Goal: Transaction & Acquisition: Register for event/course

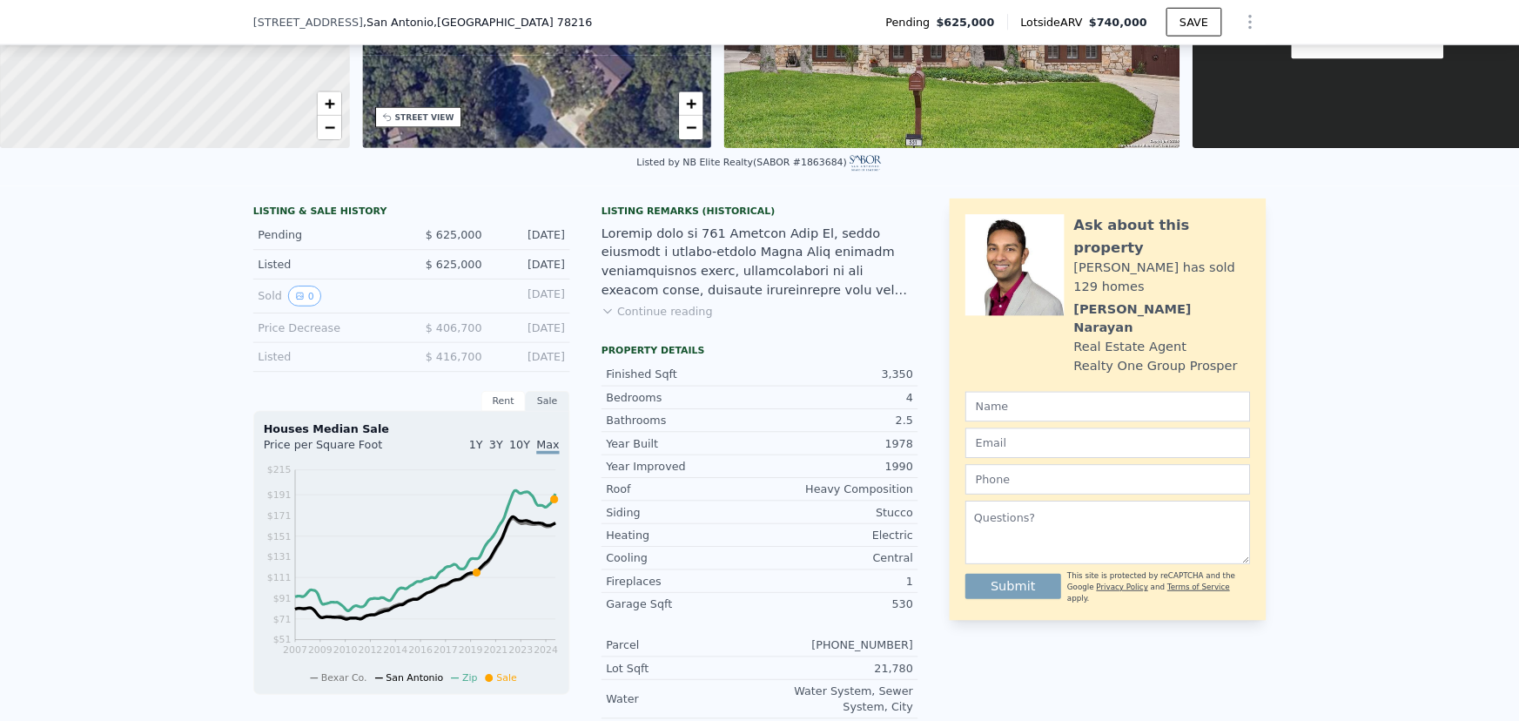
scroll to position [255, 0]
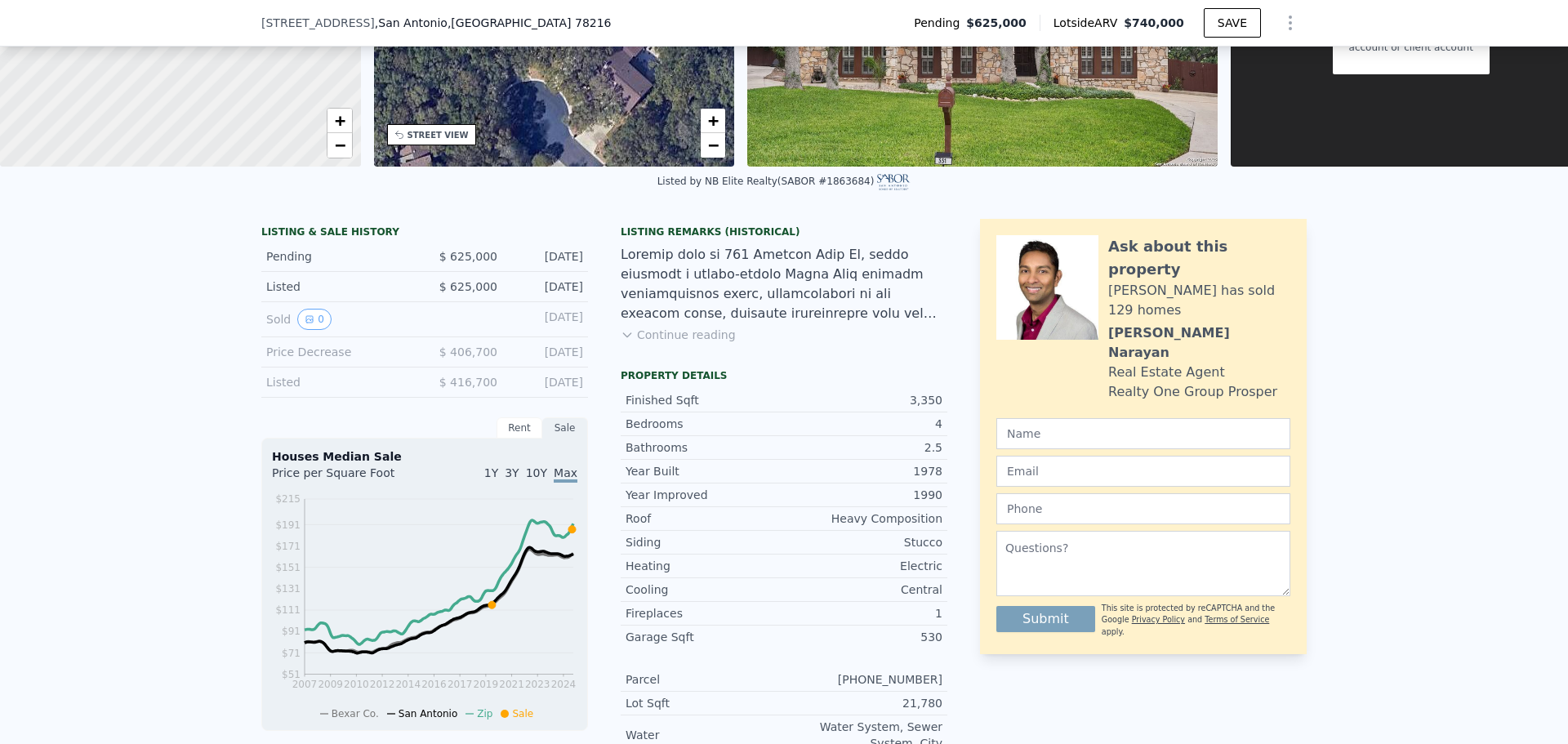
click at [683, 341] on button "Continue reading" at bounding box center [678, 334] width 115 height 16
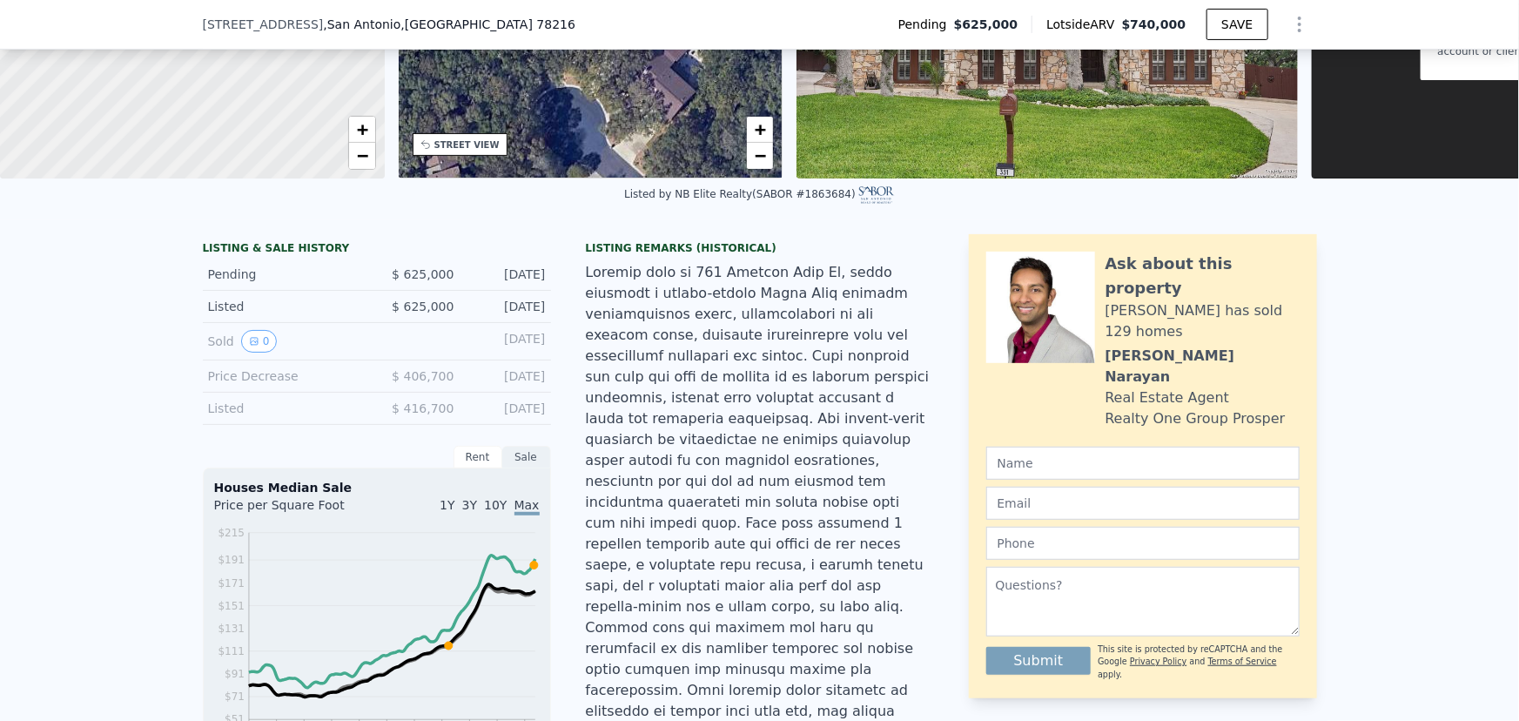
click at [515, 347] on div "[DATE]" at bounding box center [506, 341] width 77 height 23
click at [476, 312] on div "[DATE]" at bounding box center [506, 306] width 77 height 17
click at [232, 311] on div "Listed" at bounding box center [285, 306] width 155 height 17
click at [229, 311] on div "Listed" at bounding box center [285, 306] width 155 height 17
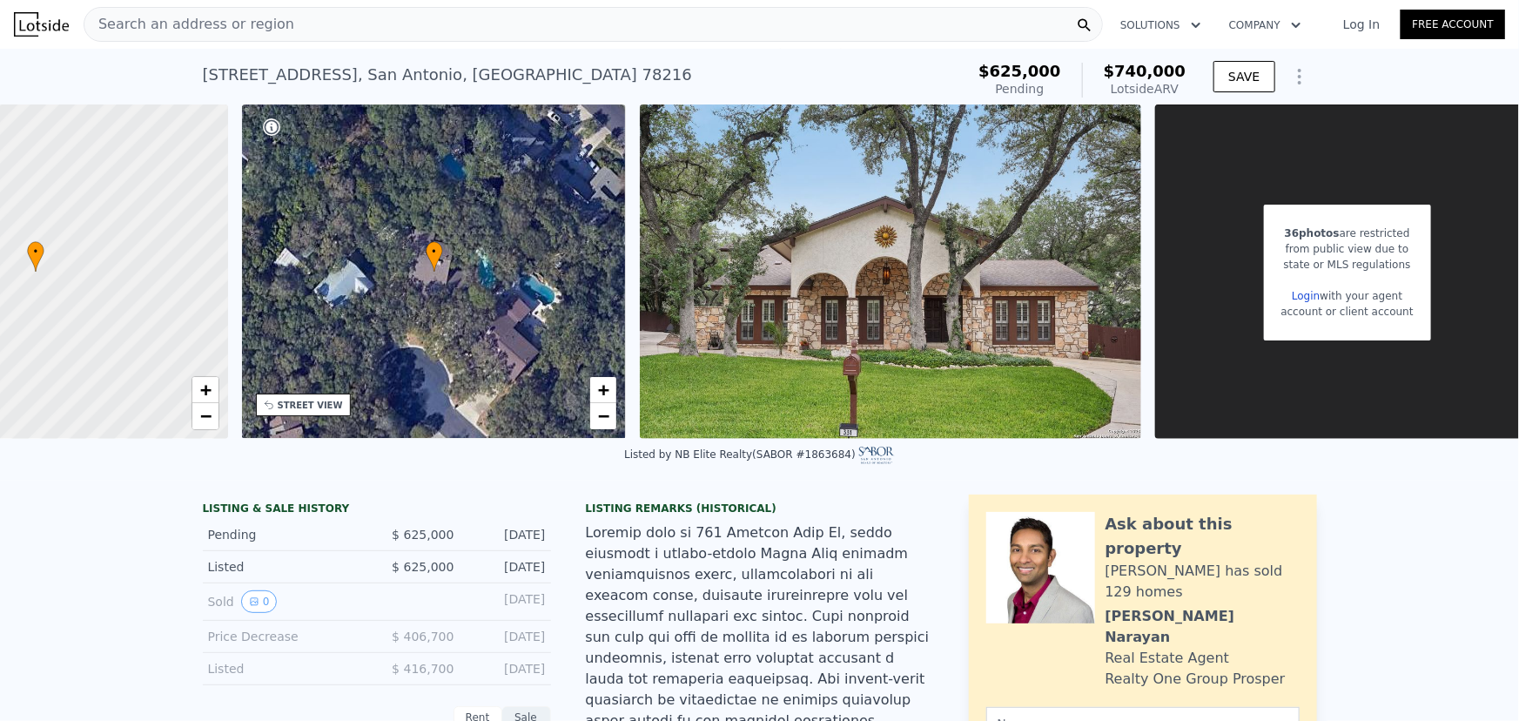
scroll to position [0, 202]
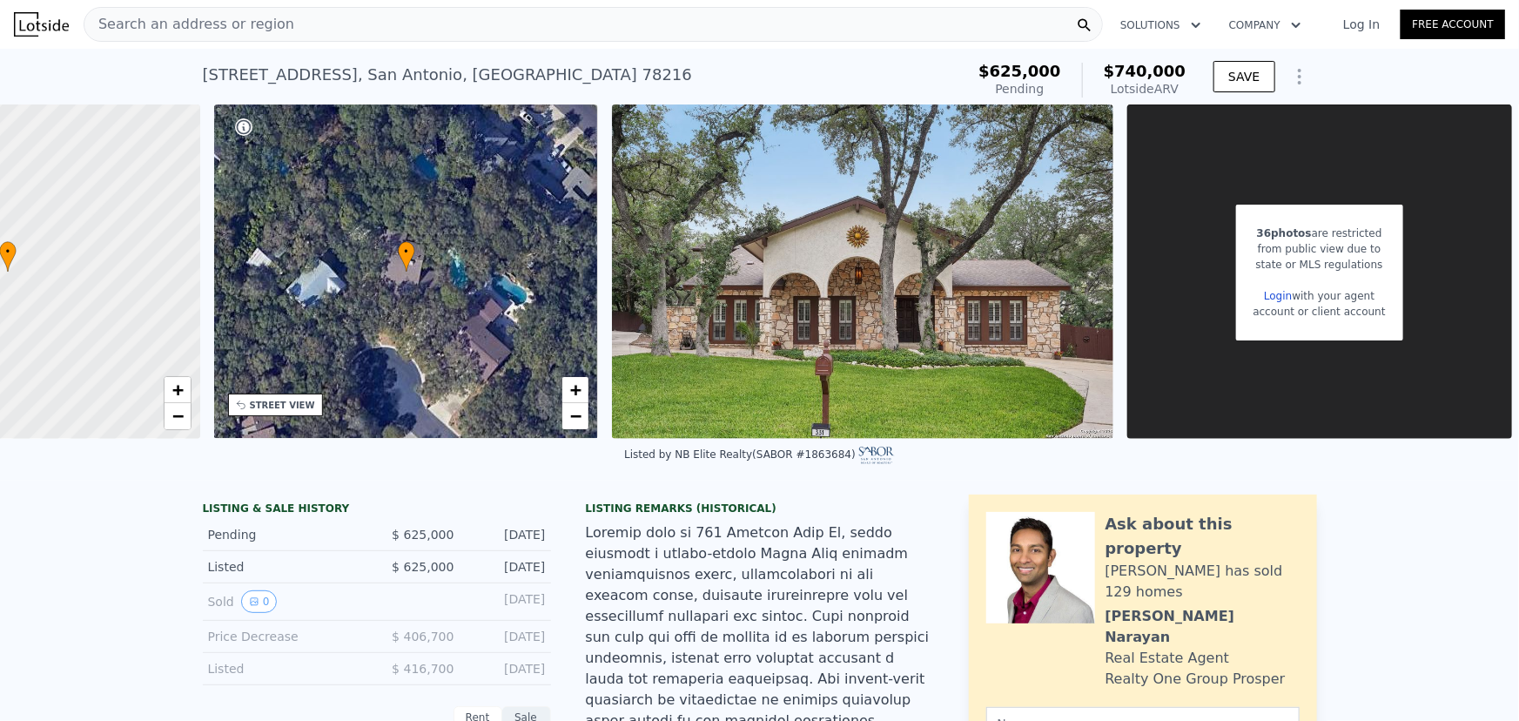
click at [1271, 296] on link "Login" at bounding box center [1278, 296] width 28 height 12
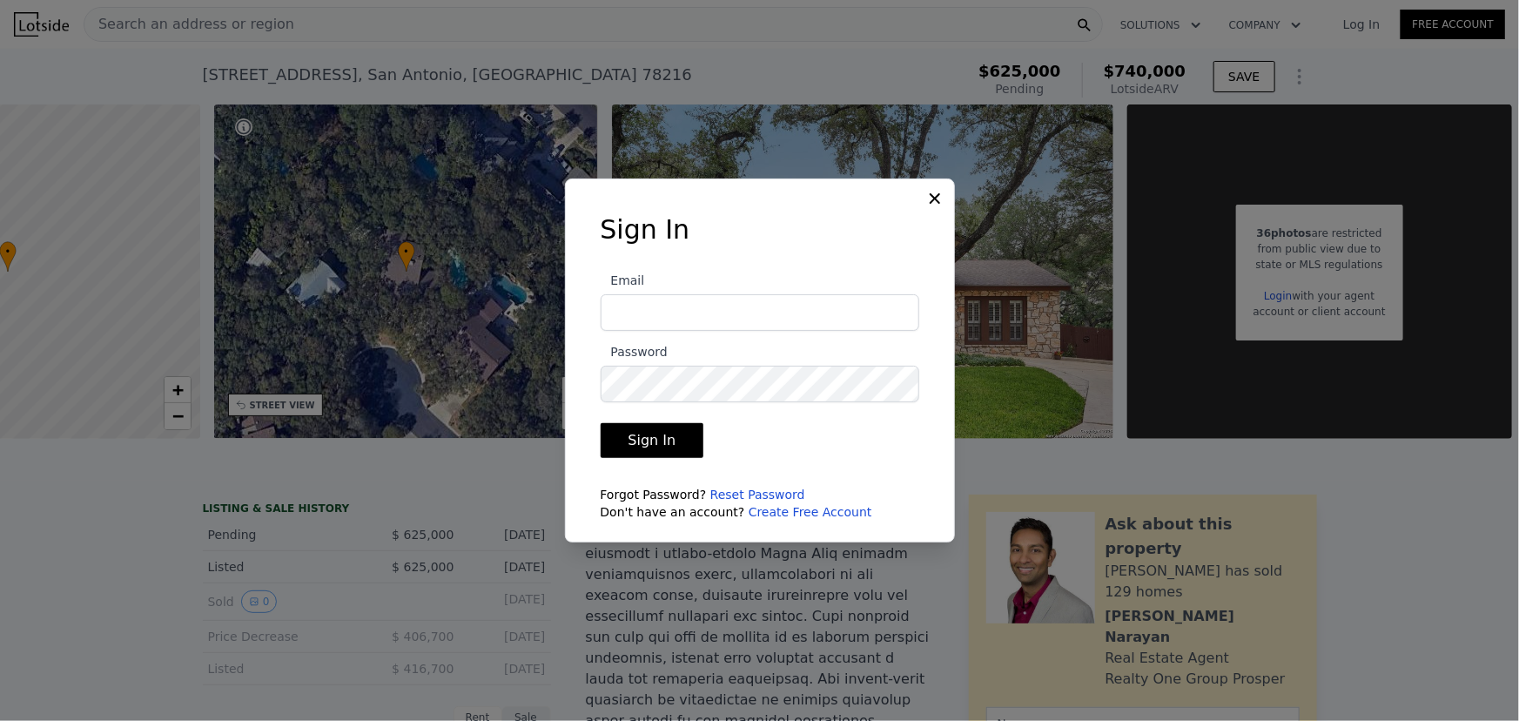
click at [713, 302] on input "Email" at bounding box center [760, 312] width 319 height 37
click at [771, 508] on link "Create Free Account" at bounding box center [811, 512] width 124 height 14
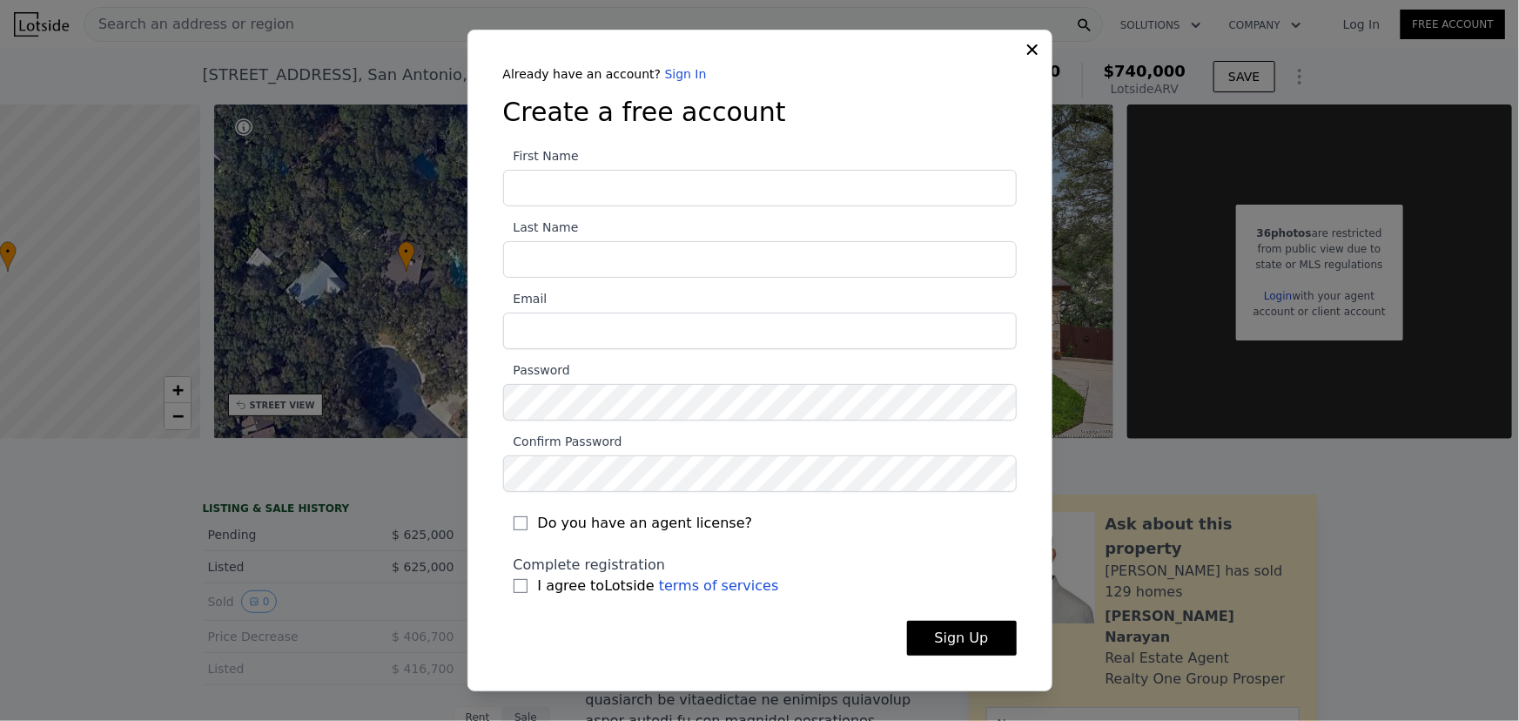
click at [612, 191] on input "First Name" at bounding box center [760, 188] width 514 height 37
type input "David"
type input "Esposto"
click at [592, 333] on input "Email" at bounding box center [760, 331] width 514 height 37
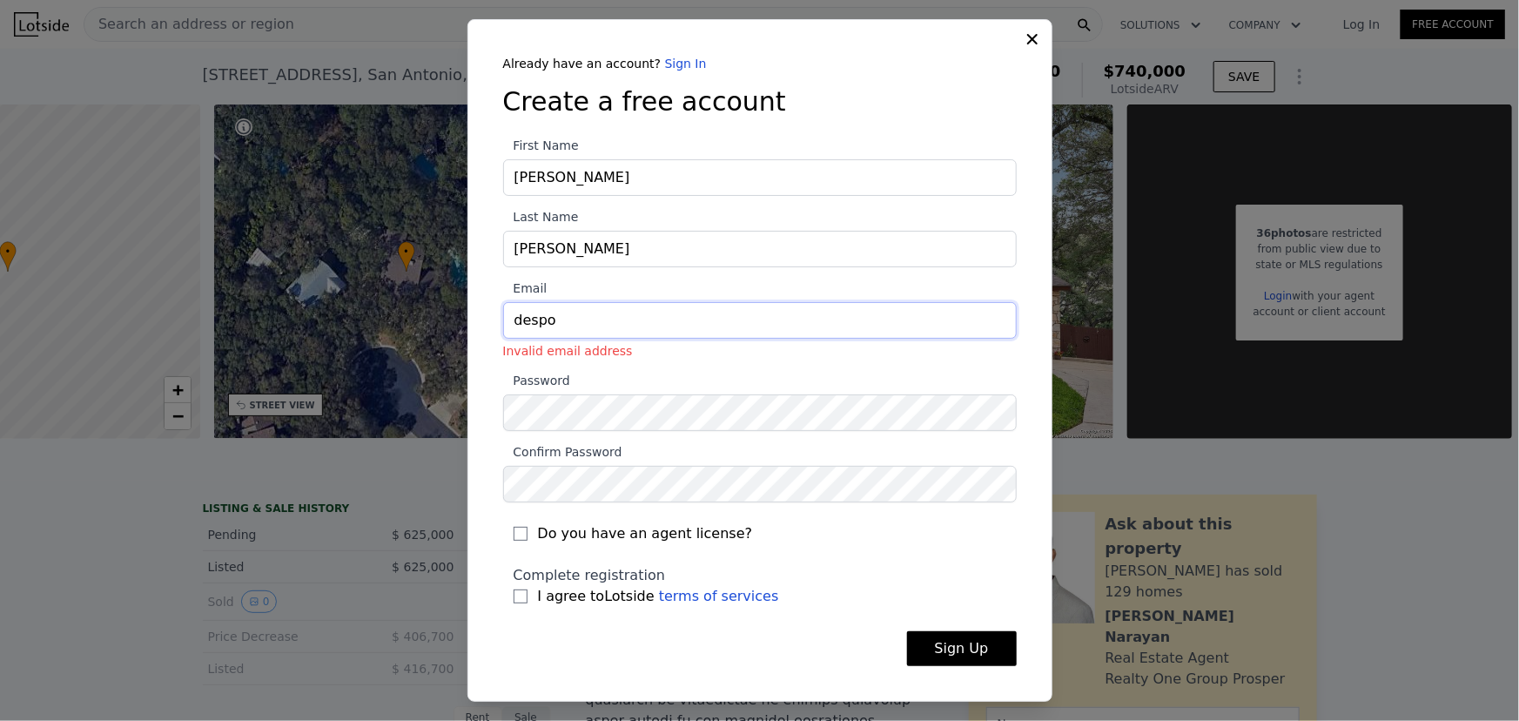
type input "desposto@sozul.com"
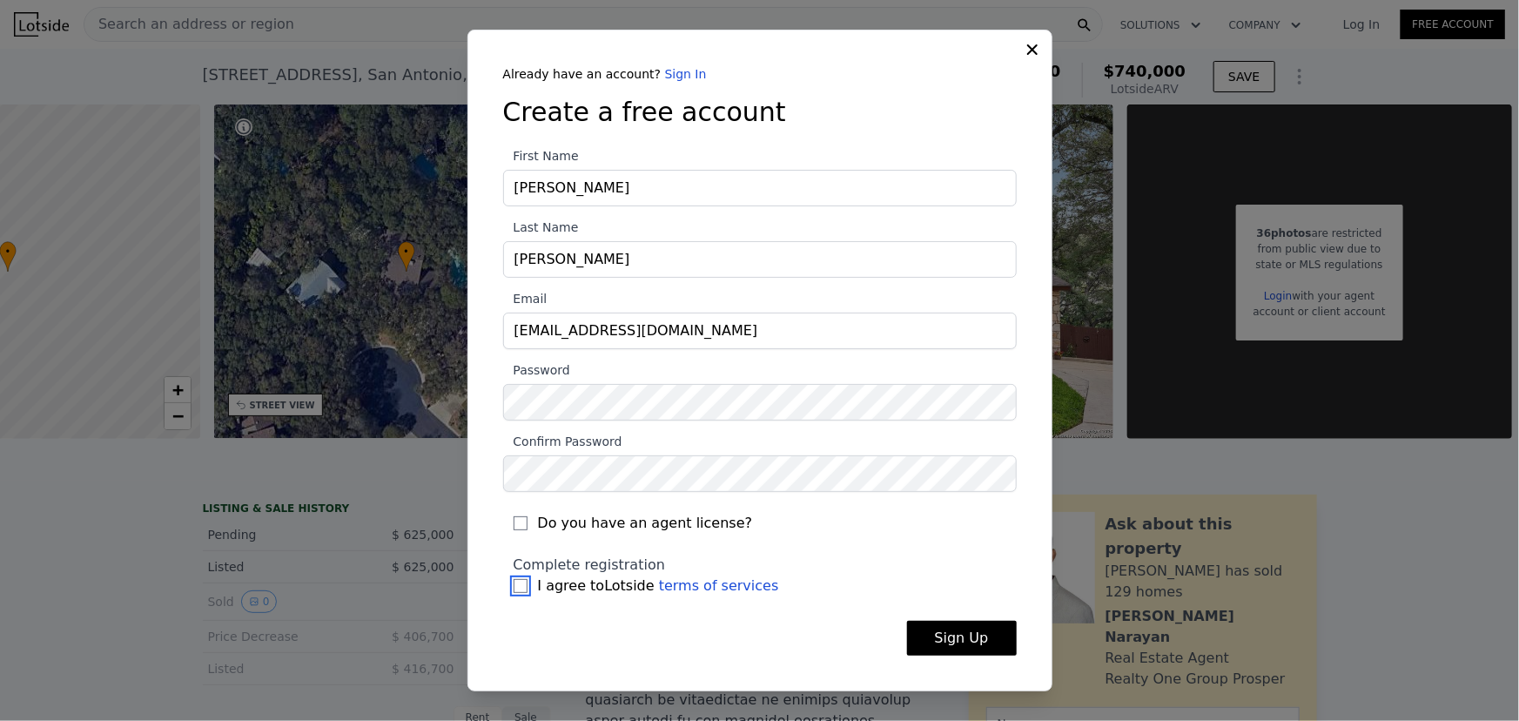
click at [525, 583] on div "Complete registration I agree to Lotside terms of services" at bounding box center [760, 576] width 493 height 42
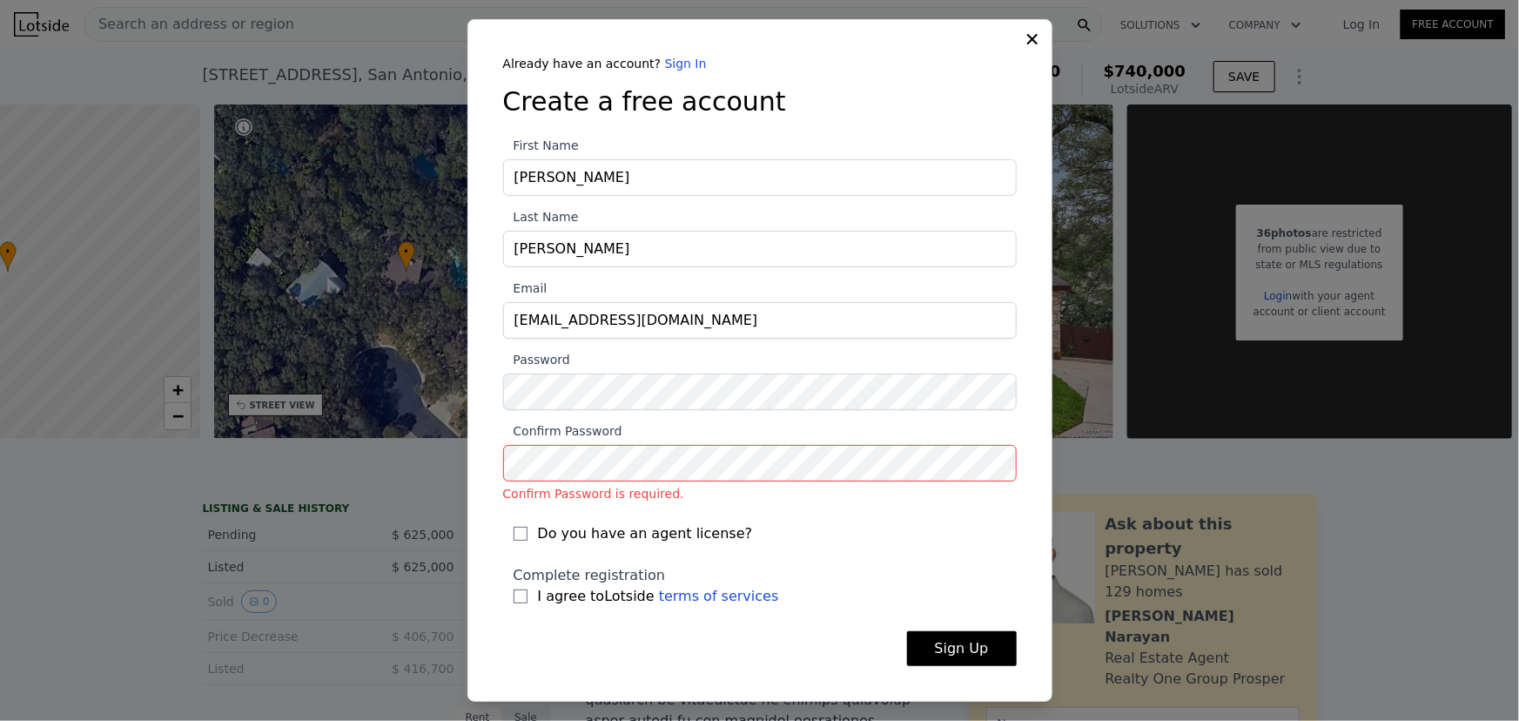
click at [529, 542] on section "First Name David Last Name Esposto Email desposto@sozul.com Password Confirm Pa…" at bounding box center [760, 376] width 514 height 482
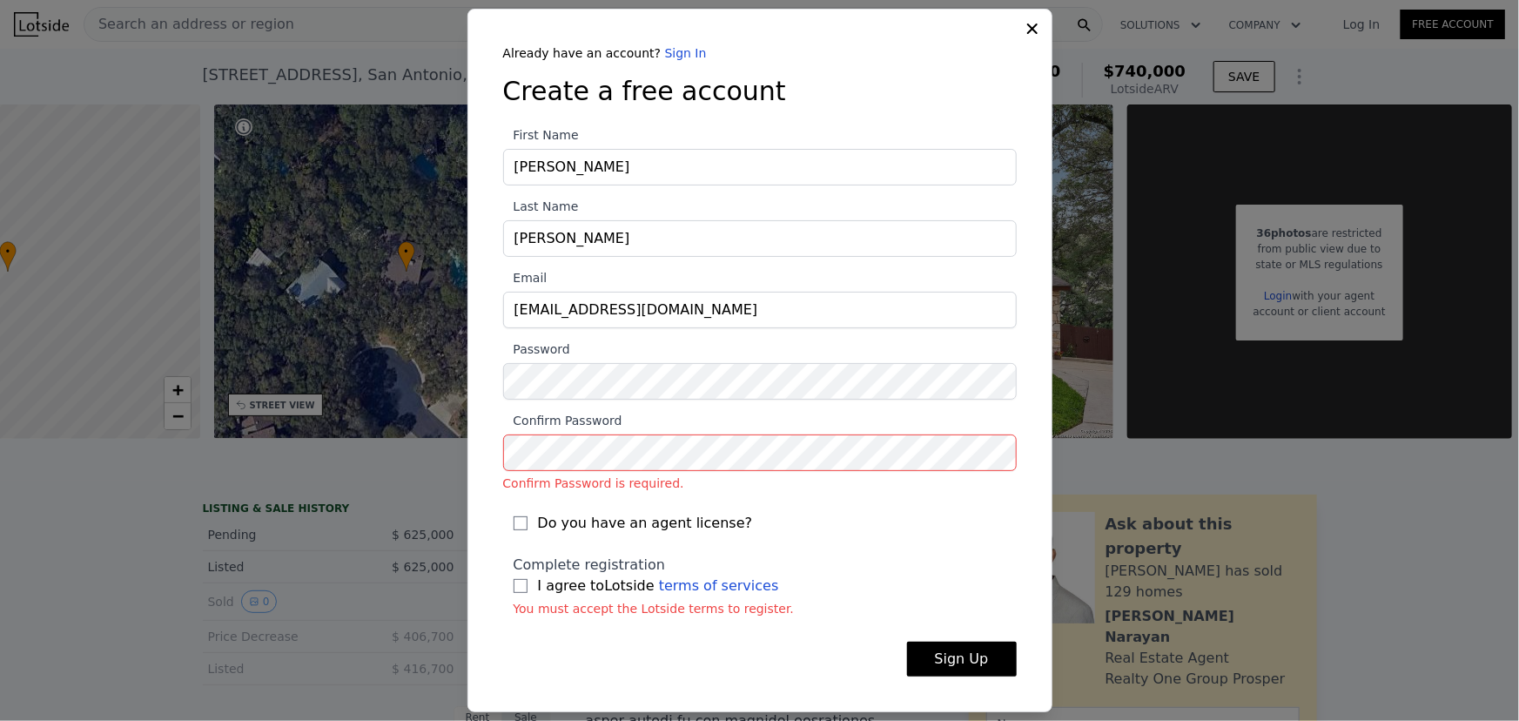
click at [527, 530] on label "Do you have an agent license?" at bounding box center [760, 523] width 493 height 21
click at [527, 530] on input "Do you have an agent license?" at bounding box center [521, 523] width 14 height 14
checkbox input "true"
click at [528, 586] on label "I agree to Lotside terms of services" at bounding box center [760, 586] width 493 height 21
click at [528, 586] on input "I agree to Lotside terms of services" at bounding box center [521, 586] width 14 height 14
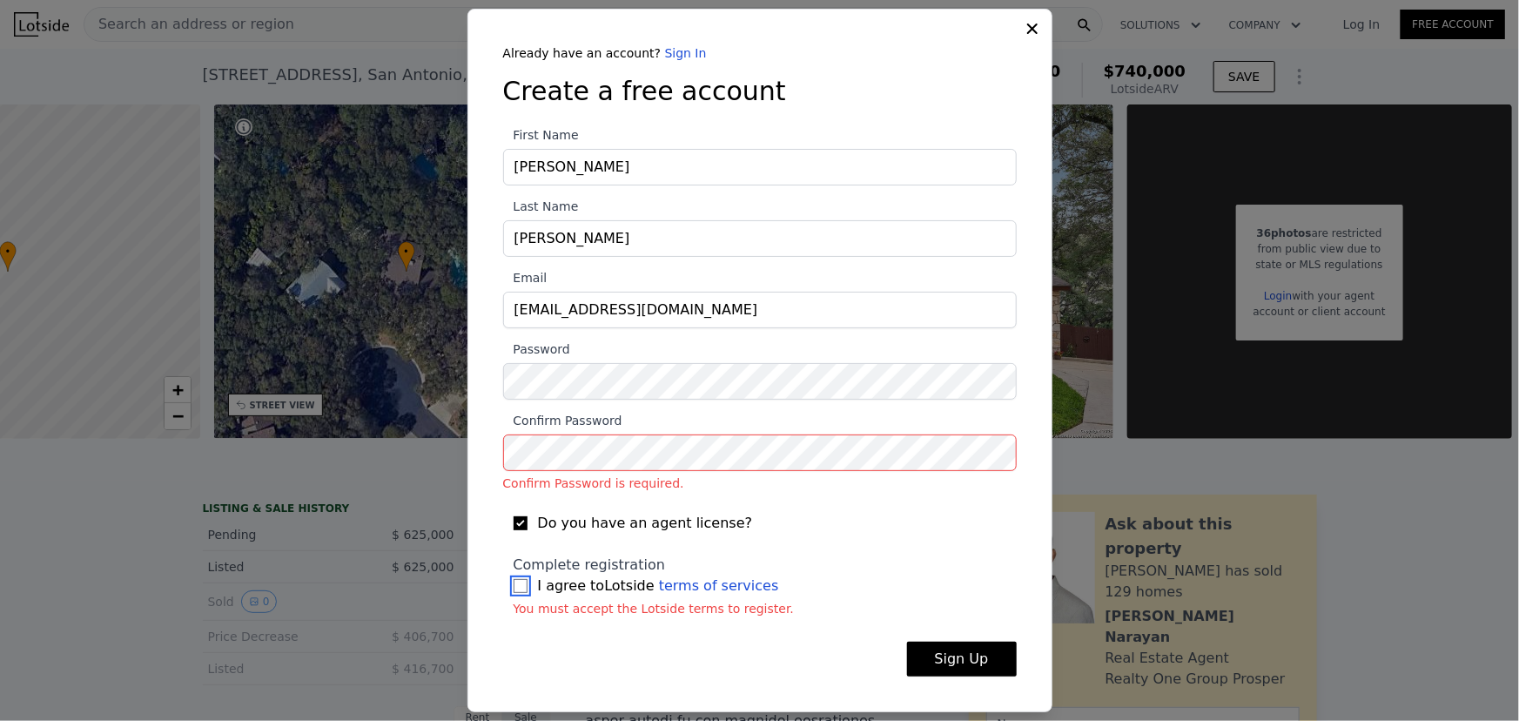
checkbox input "true"
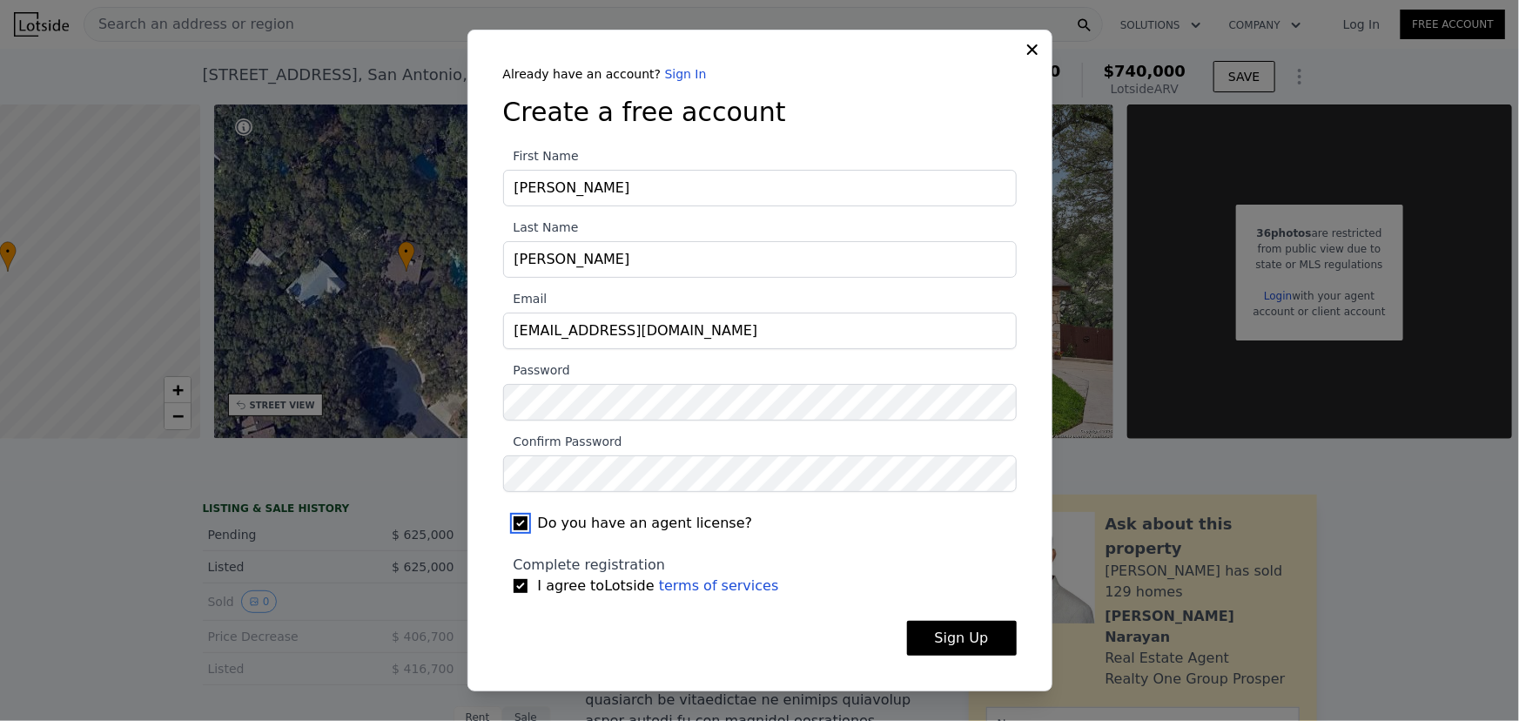
click at [517, 525] on input "Do you have an agent license?" at bounding box center [521, 523] width 14 height 14
checkbox input "false"
click at [960, 643] on button "Sign Up" at bounding box center [962, 638] width 110 height 35
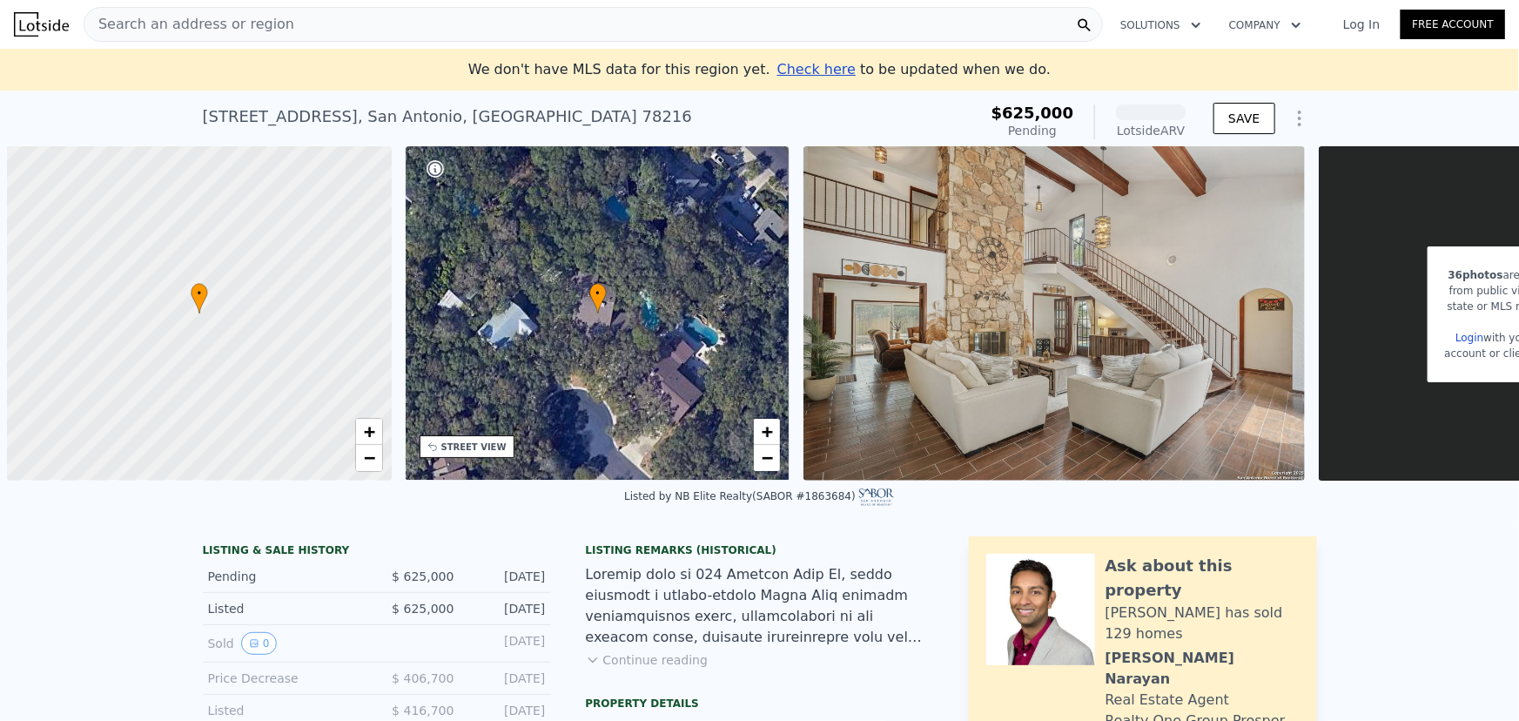
scroll to position [0, 7]
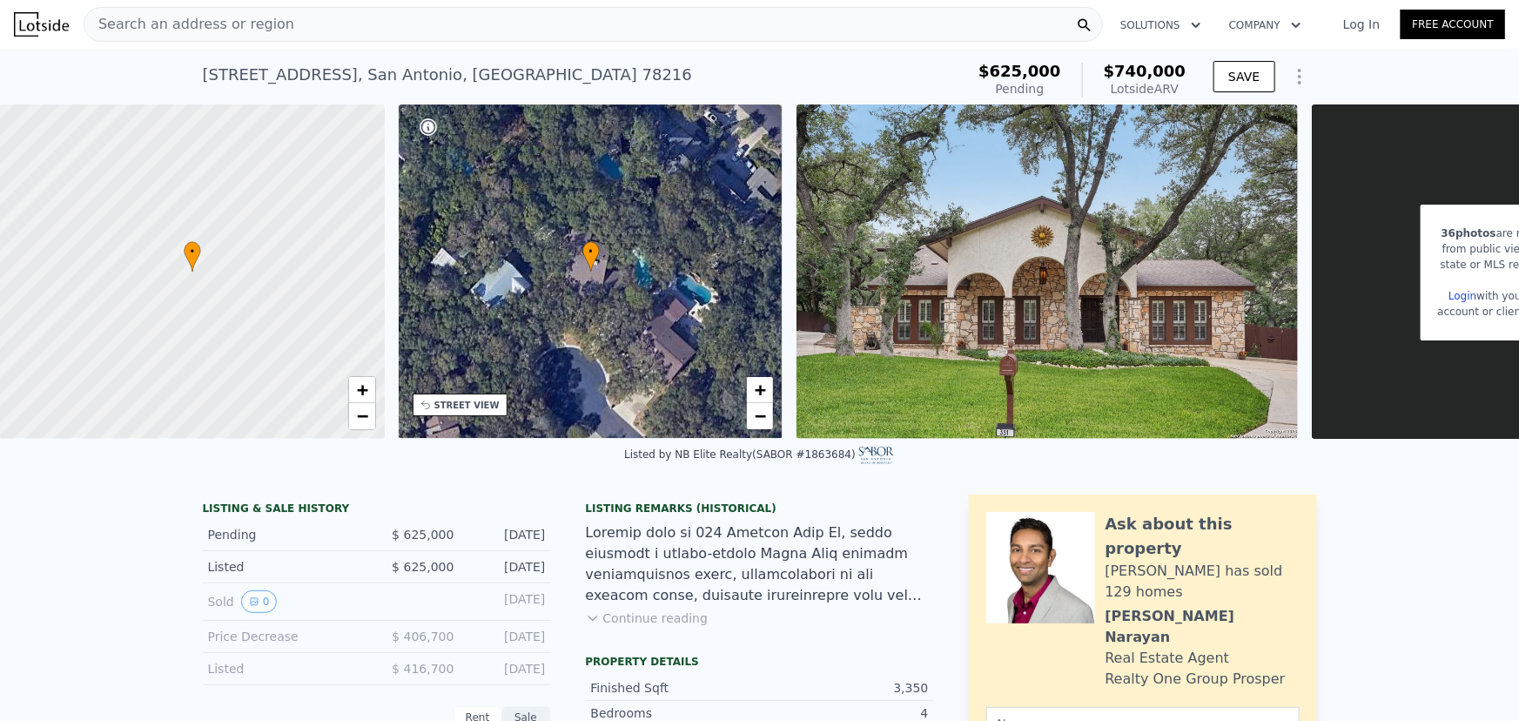
drag, startPoint x: 1062, startPoint y: 485, endPoint x: 1245, endPoint y: 463, distance: 184.1
click at [1251, 481] on div "Listed by NB Elite Realty (SABOR #1863684)" at bounding box center [759, 460] width 1519 height 42
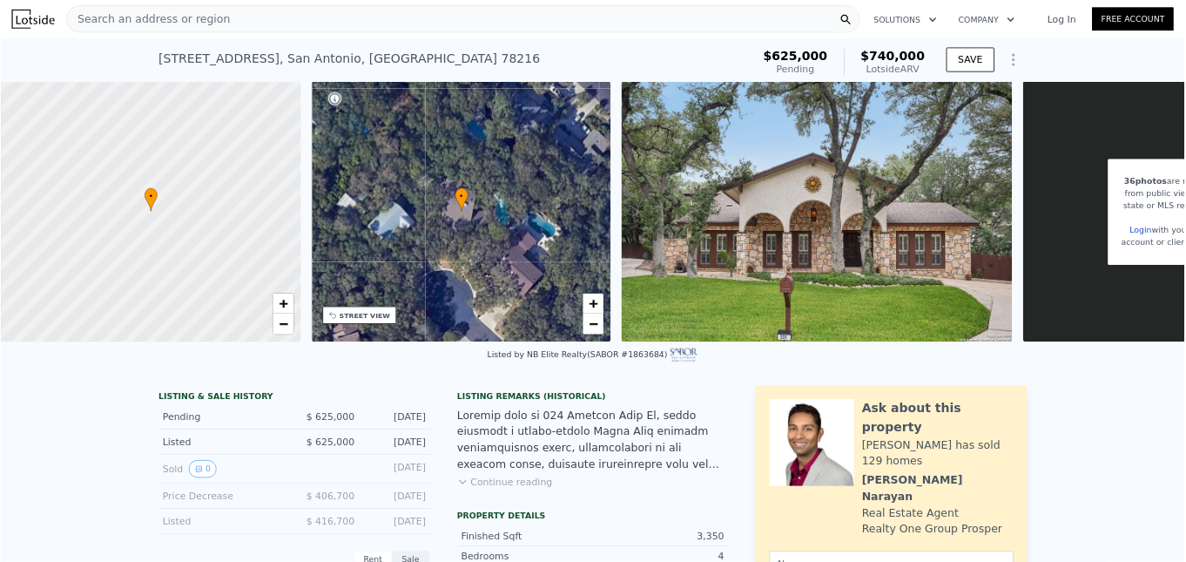
scroll to position [0, 202]
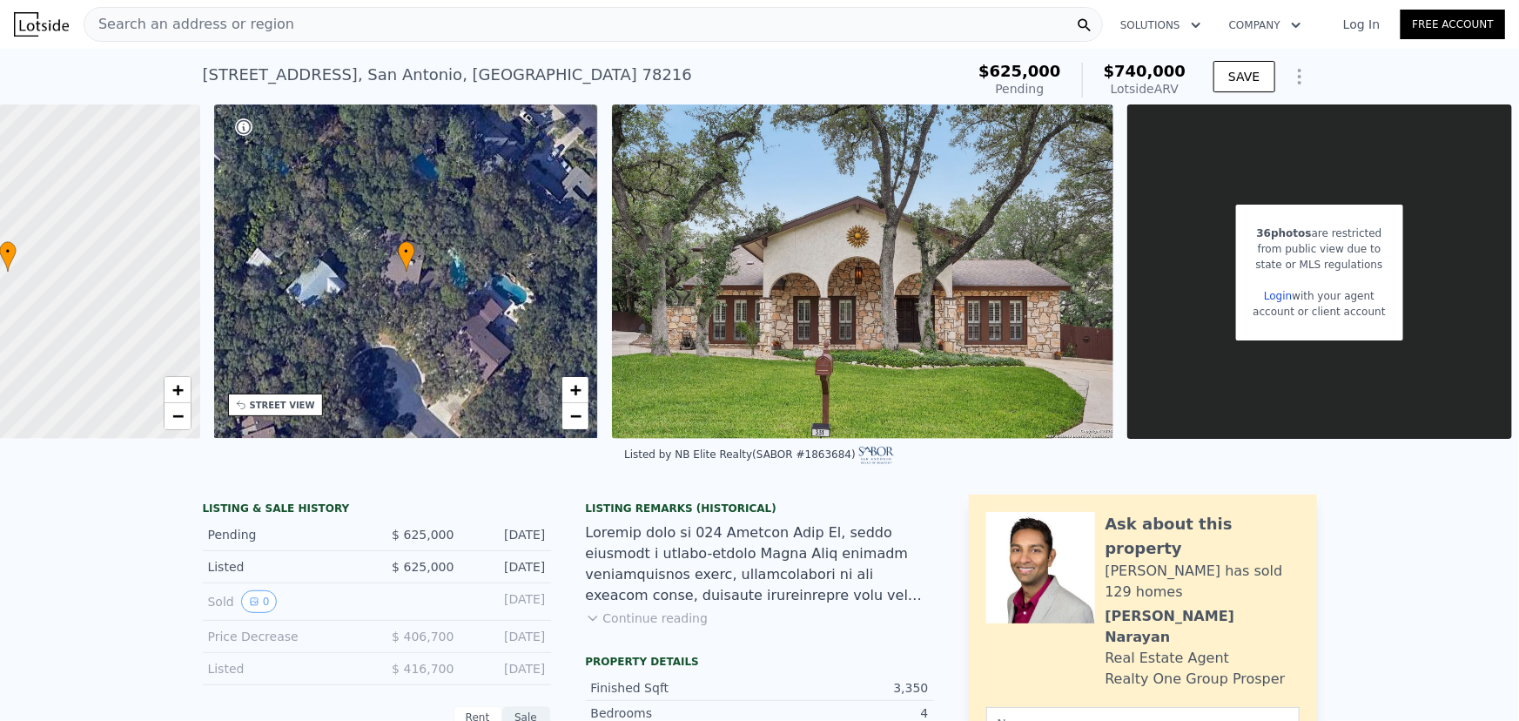
click at [1264, 290] on link "Login" at bounding box center [1278, 296] width 28 height 12
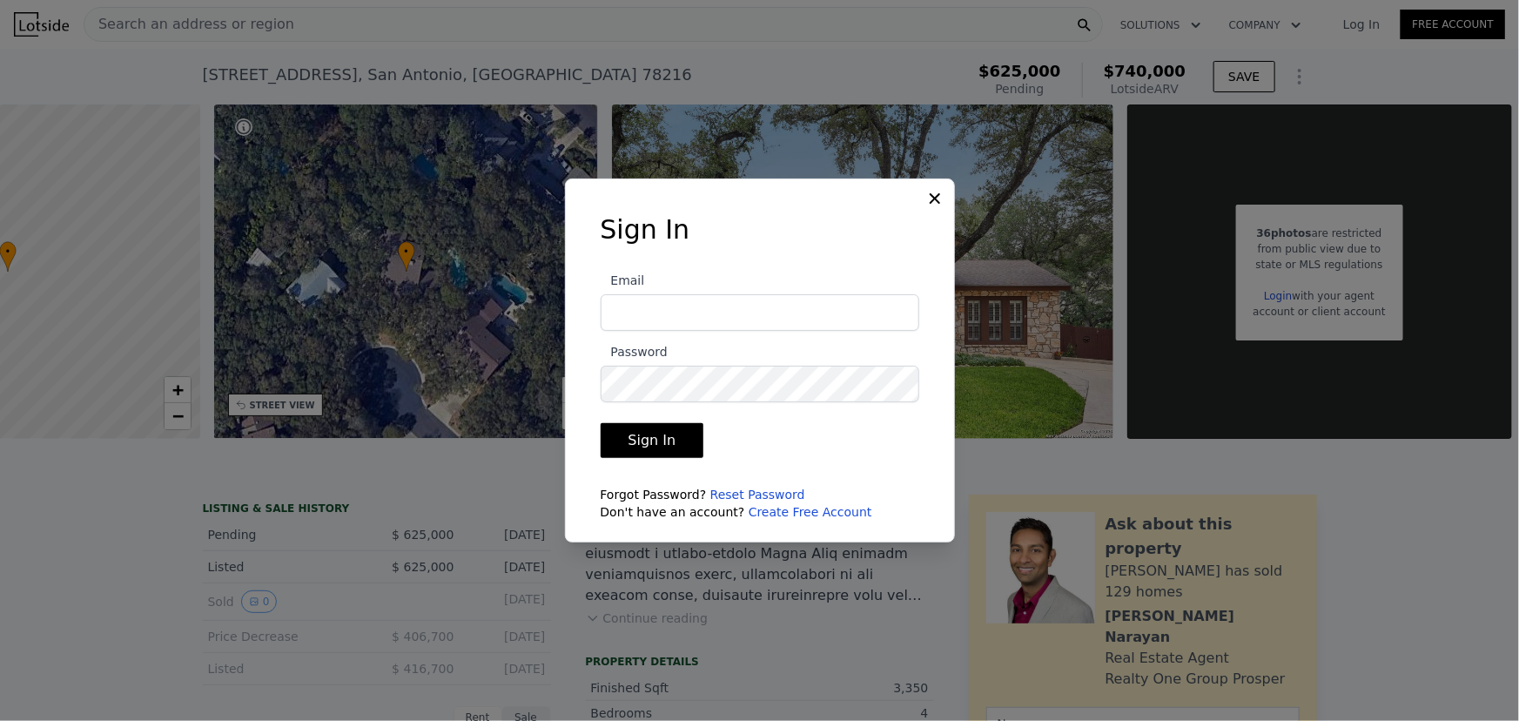
type input "[EMAIL_ADDRESS][DOMAIN_NAME]"
click at [644, 431] on button "Sign In" at bounding box center [653, 440] width 104 height 35
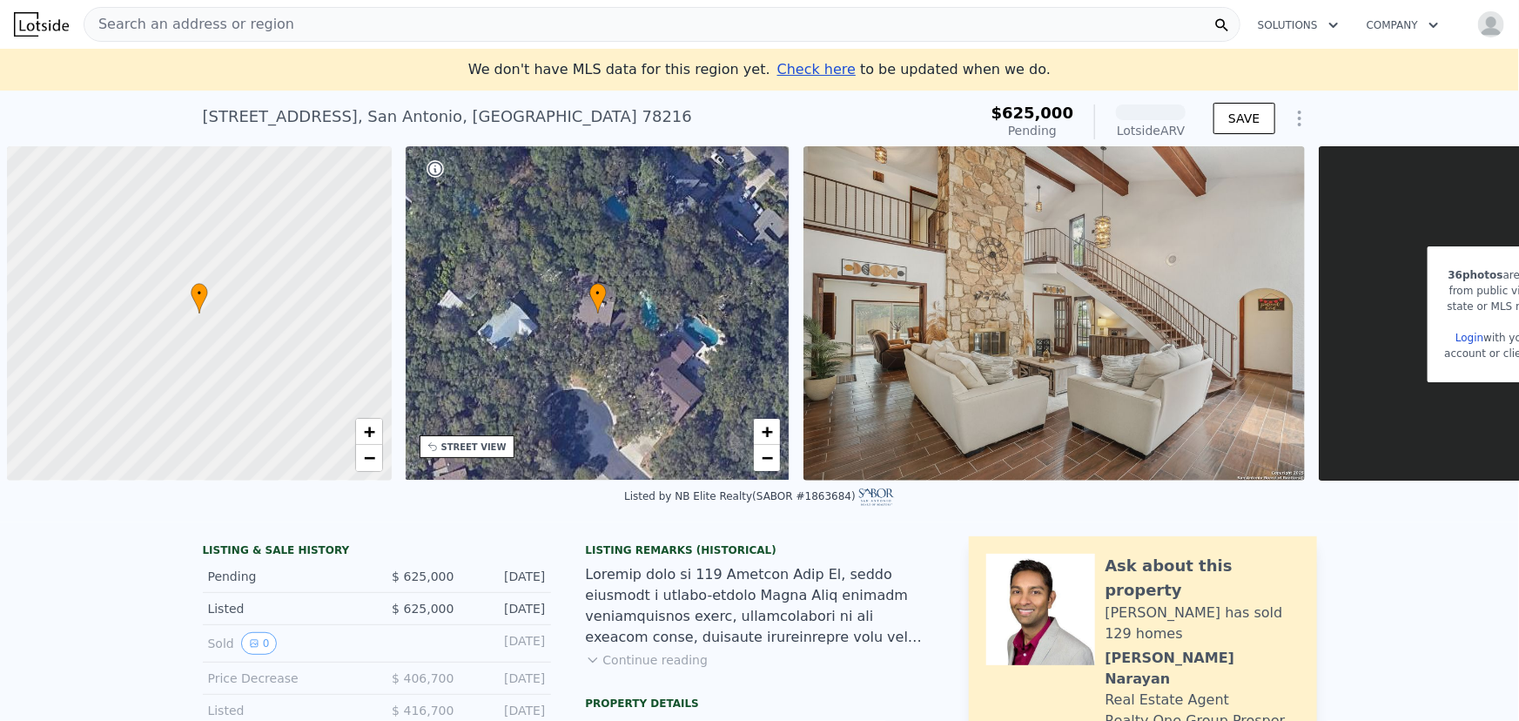
scroll to position [0, 7]
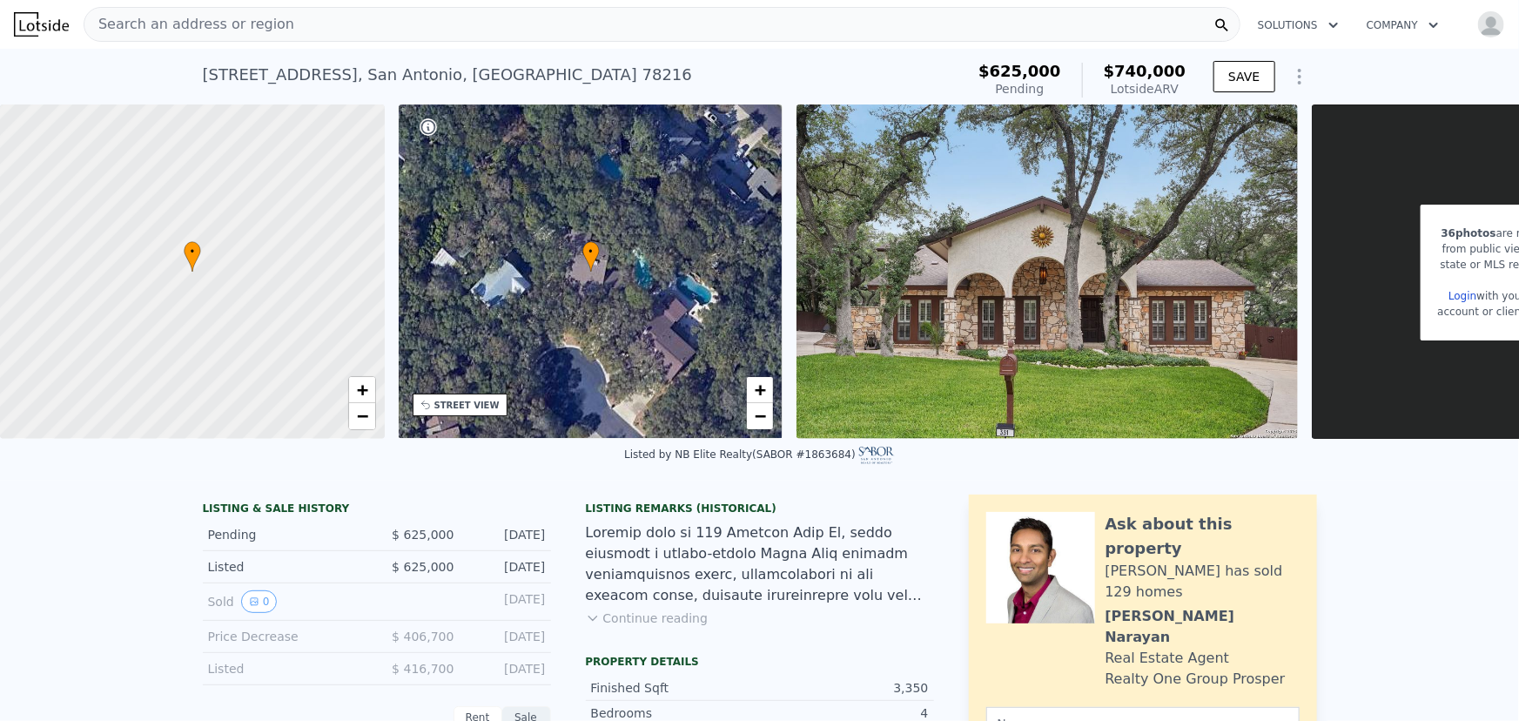
drag, startPoint x: 1256, startPoint y: 487, endPoint x: 1348, endPoint y: 487, distance: 92.3
click at [1348, 481] on div "Listed by NB Elite Realty (SABOR #1863684)" at bounding box center [759, 460] width 1519 height 42
click at [1463, 293] on link "Login" at bounding box center [1463, 296] width 28 height 12
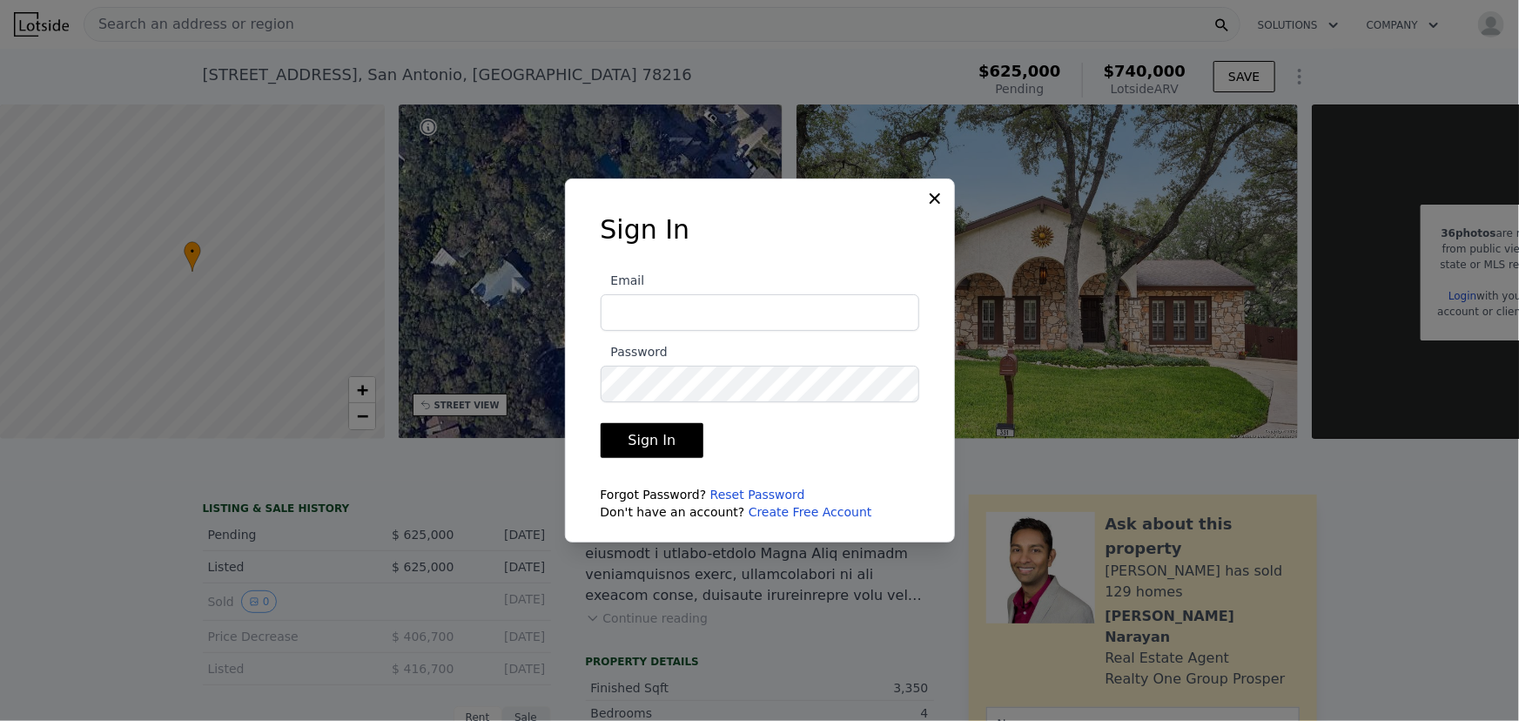
type input "[EMAIL_ADDRESS][DOMAIN_NAME]"
click at [738, 304] on input "[EMAIL_ADDRESS][DOMAIN_NAME]" at bounding box center [760, 312] width 319 height 37
click at [661, 421] on form "Email desposto@sozul.com Password Sign In Forgot Password? Reset Password Don't…" at bounding box center [760, 389] width 319 height 261
click at [653, 430] on button "Sign In" at bounding box center [653, 440] width 104 height 35
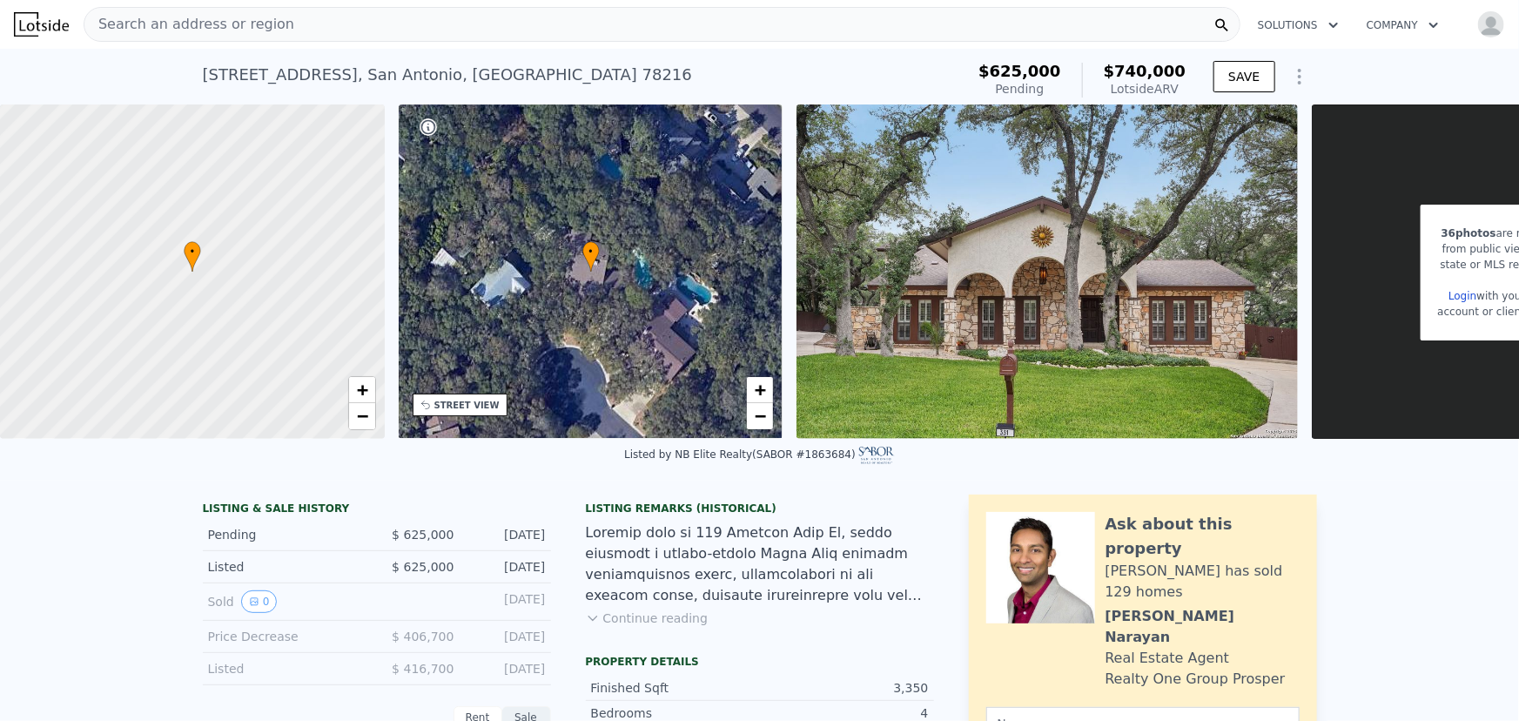
scroll to position [0, 202]
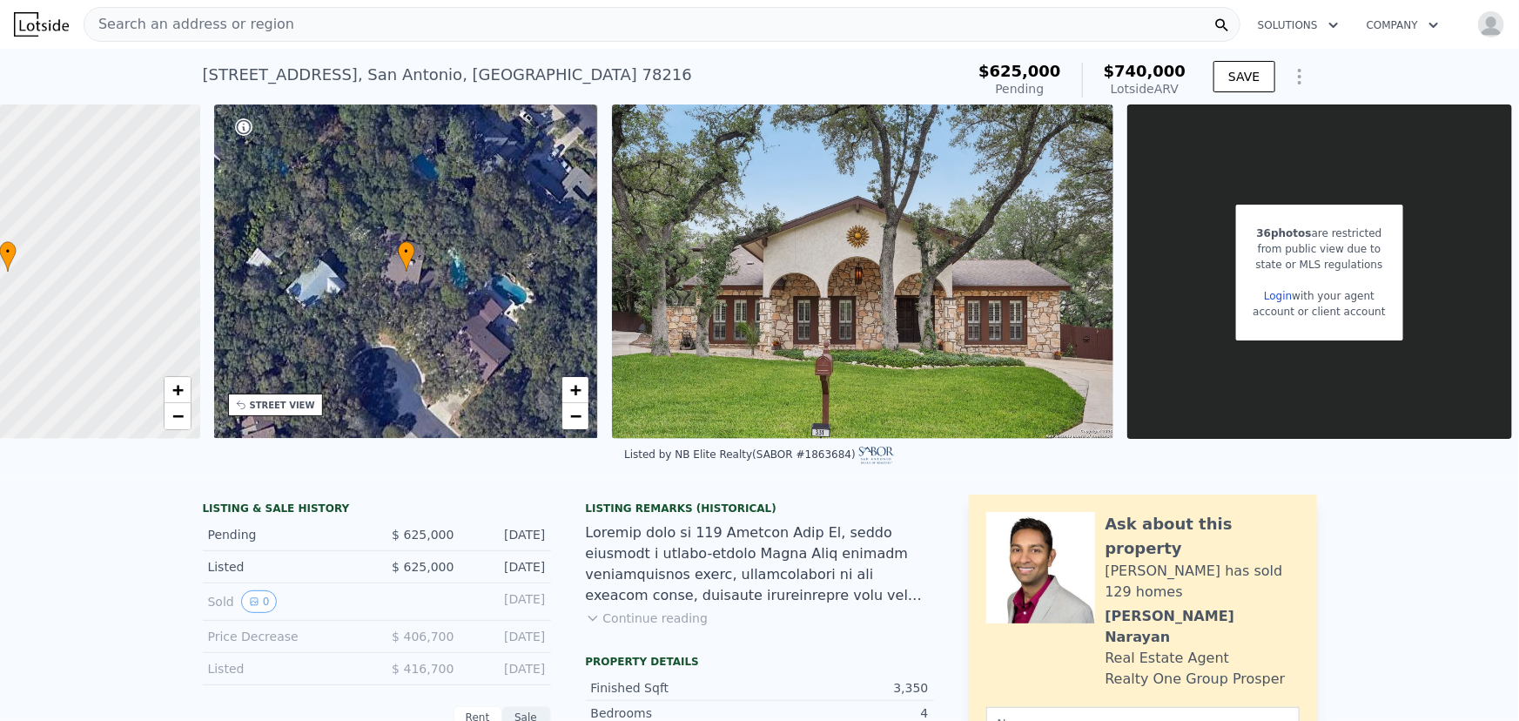
click at [1265, 295] on link "Login" at bounding box center [1278, 296] width 28 height 12
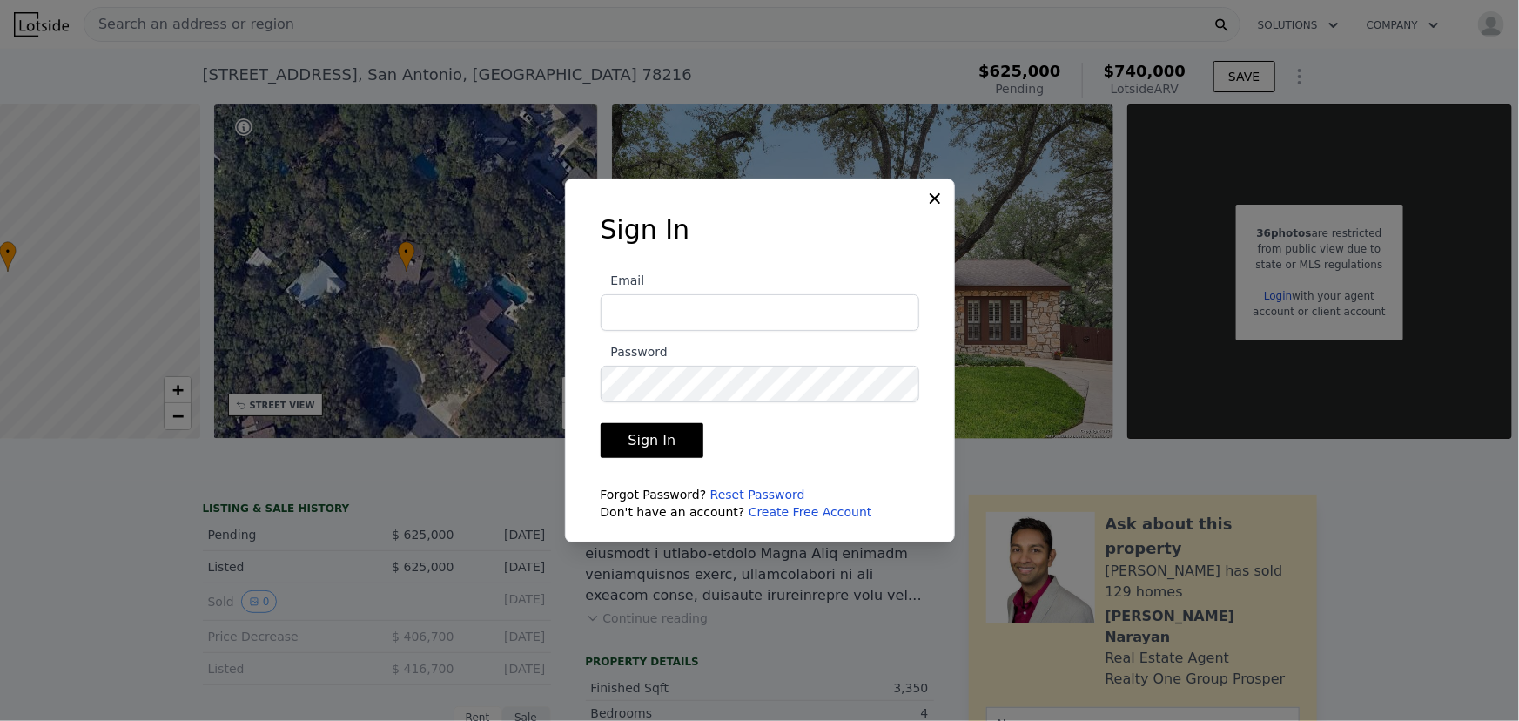
type input "desposto@sozul.com"
click at [745, 319] on input "desposto@sozul.com" at bounding box center [760, 312] width 319 height 37
click at [670, 448] on button "Sign In" at bounding box center [653, 440] width 104 height 35
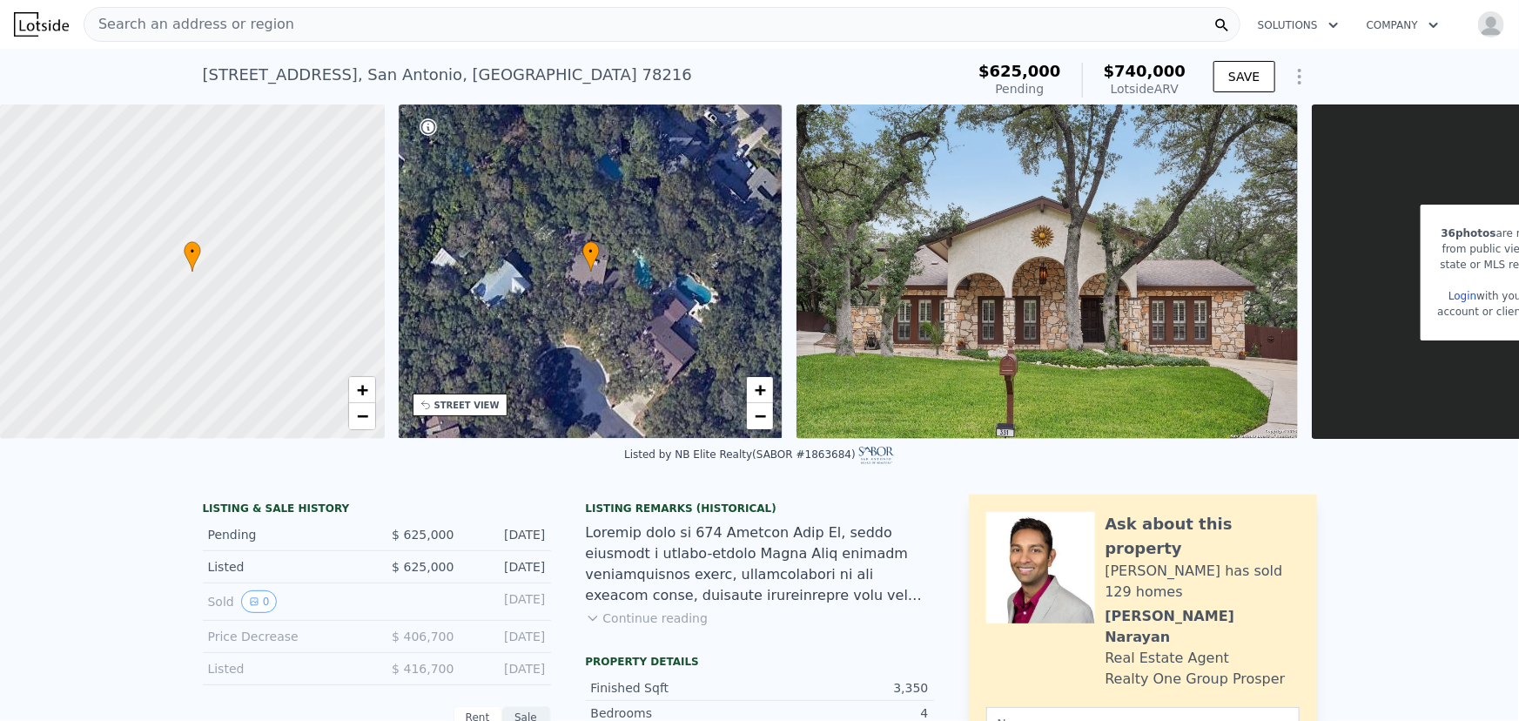
scroll to position [0, 202]
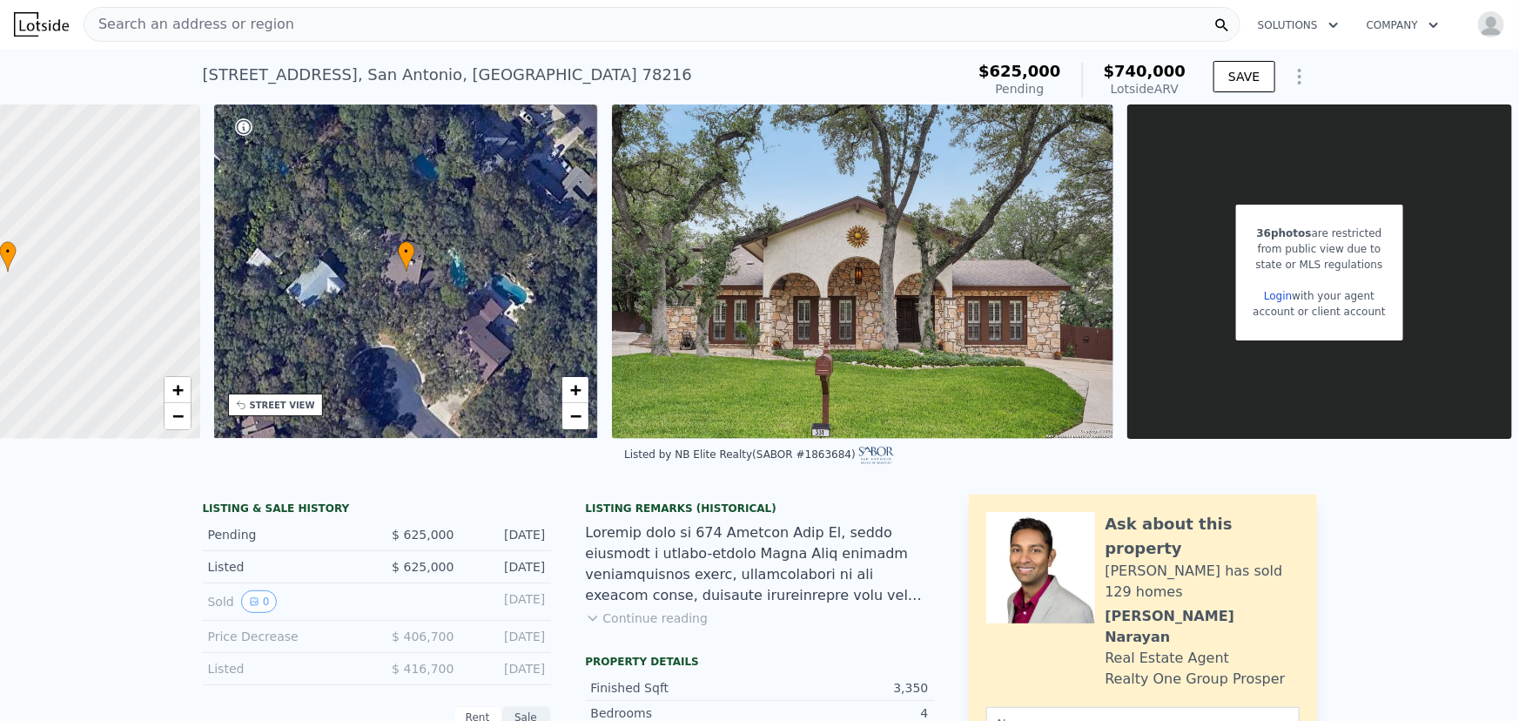
click at [1270, 293] on link "Login" at bounding box center [1278, 296] width 28 height 12
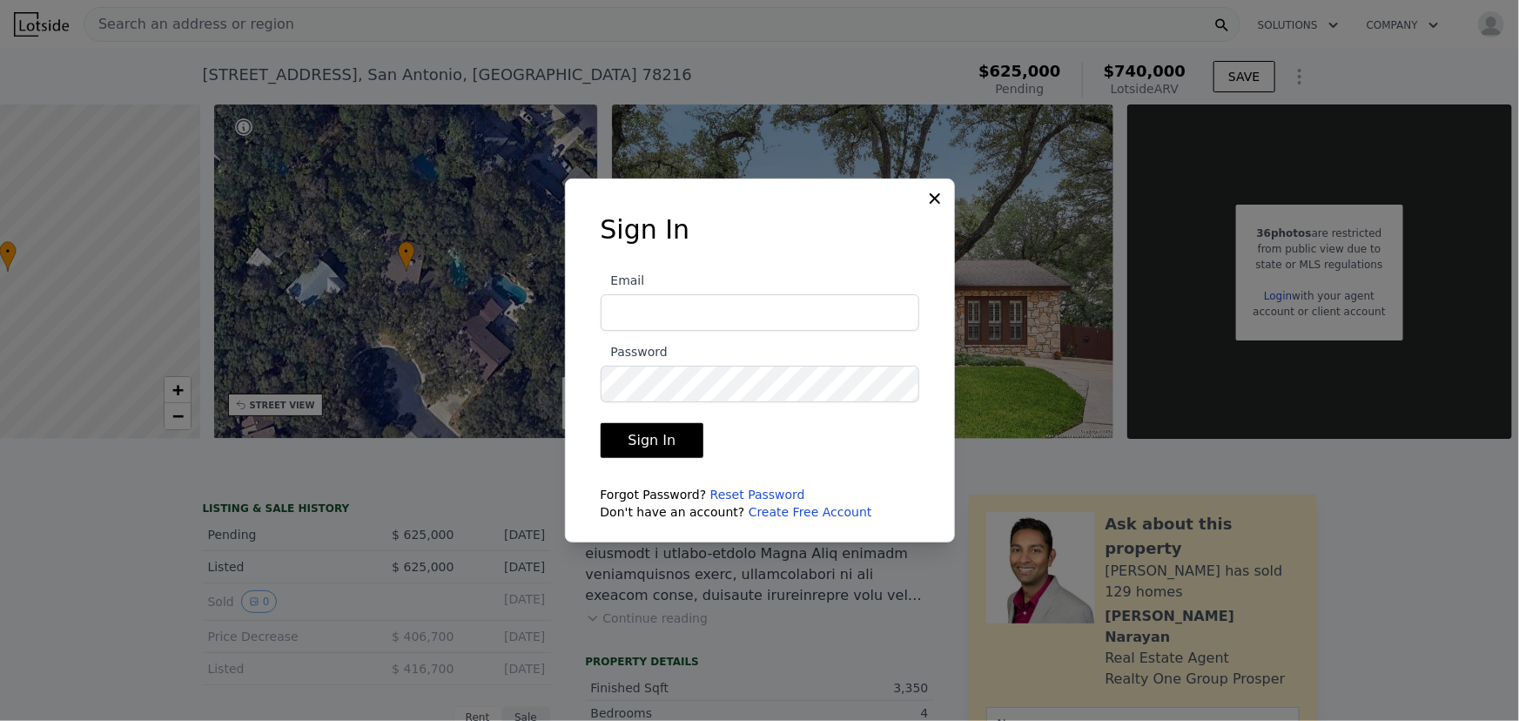
type input "desposto@sozul.com"
click at [889, 306] on input "desposto@sozul.com" at bounding box center [760, 312] width 319 height 37
click at [652, 436] on button "Sign In" at bounding box center [653, 440] width 104 height 35
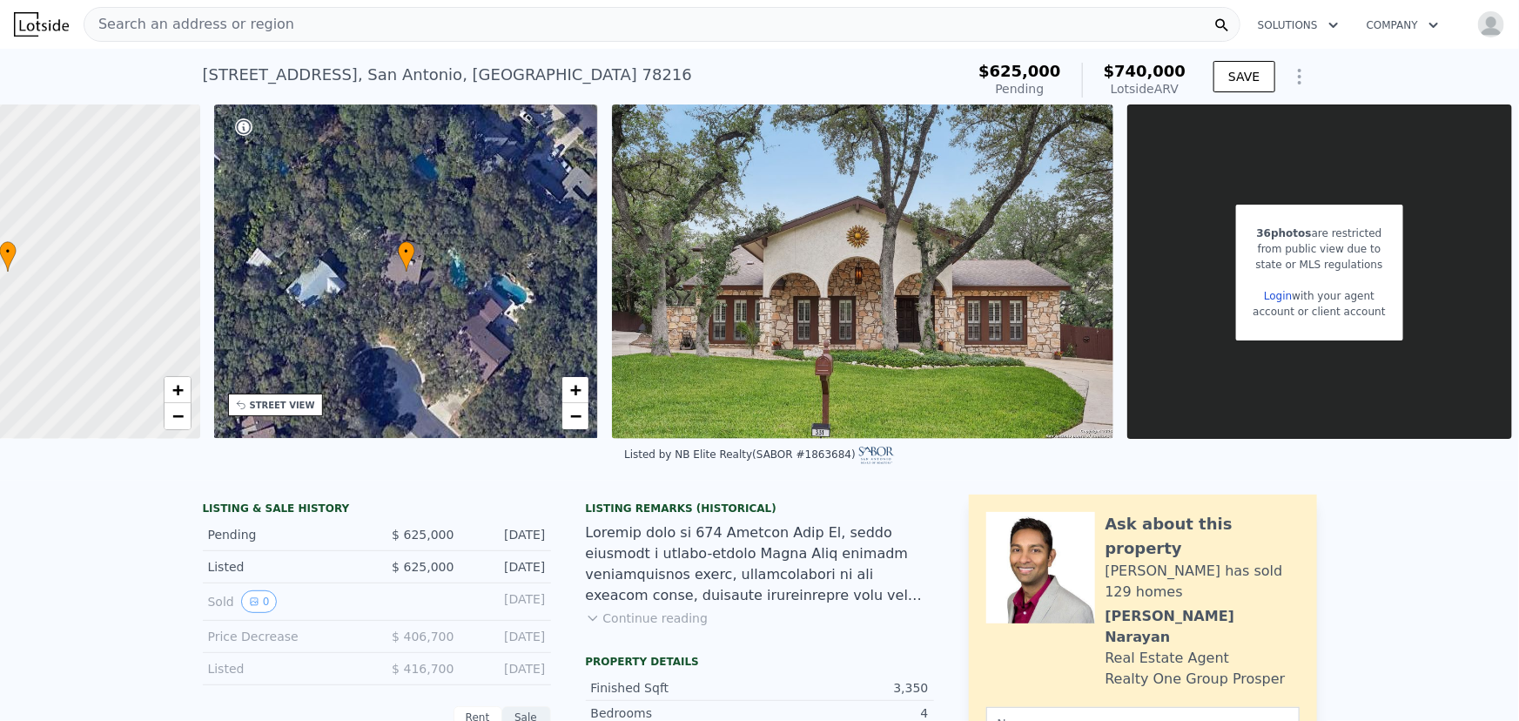
click at [1480, 31] on img "button" at bounding box center [1492, 24] width 28 height 28
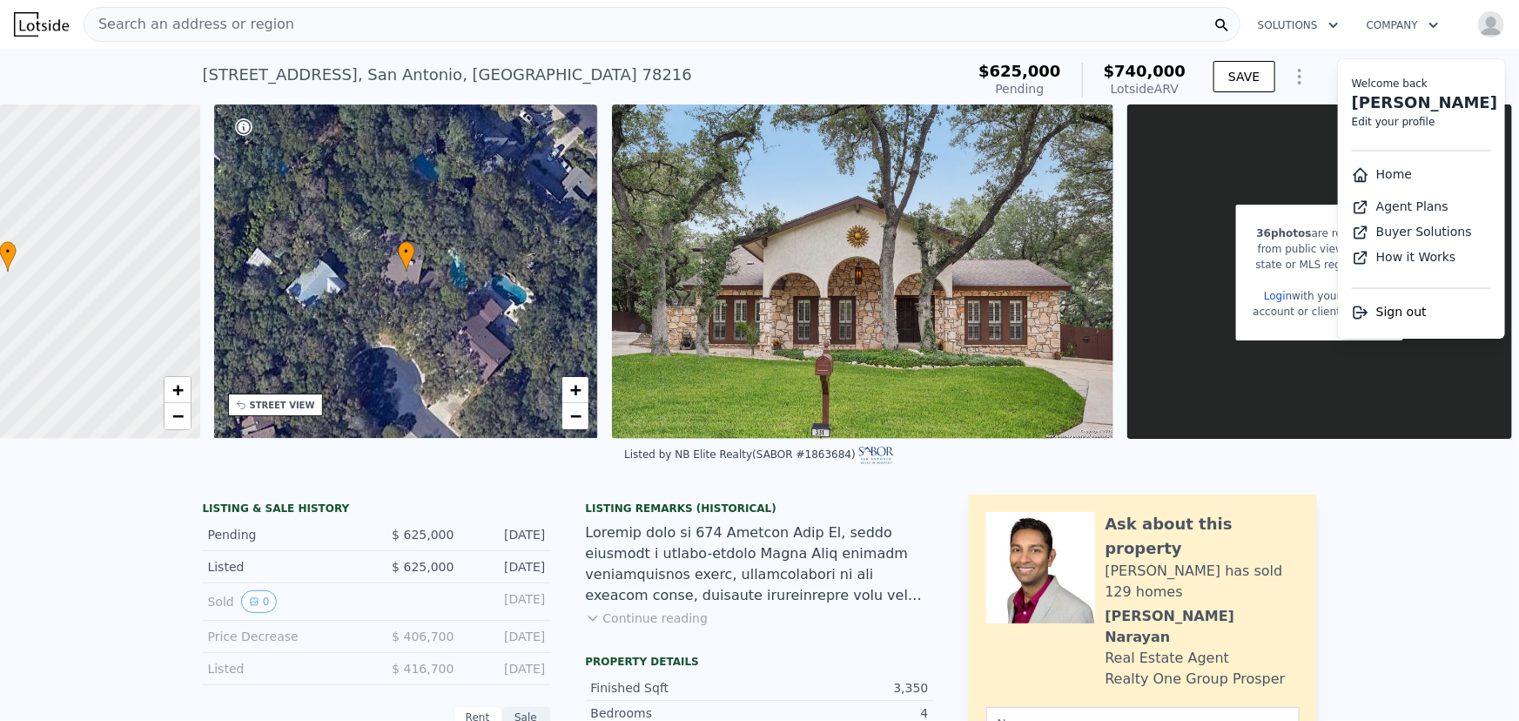
click at [1389, 165] on li "Home" at bounding box center [1421, 174] width 167 height 32
click at [1378, 167] on link "Home" at bounding box center [1382, 174] width 60 height 14
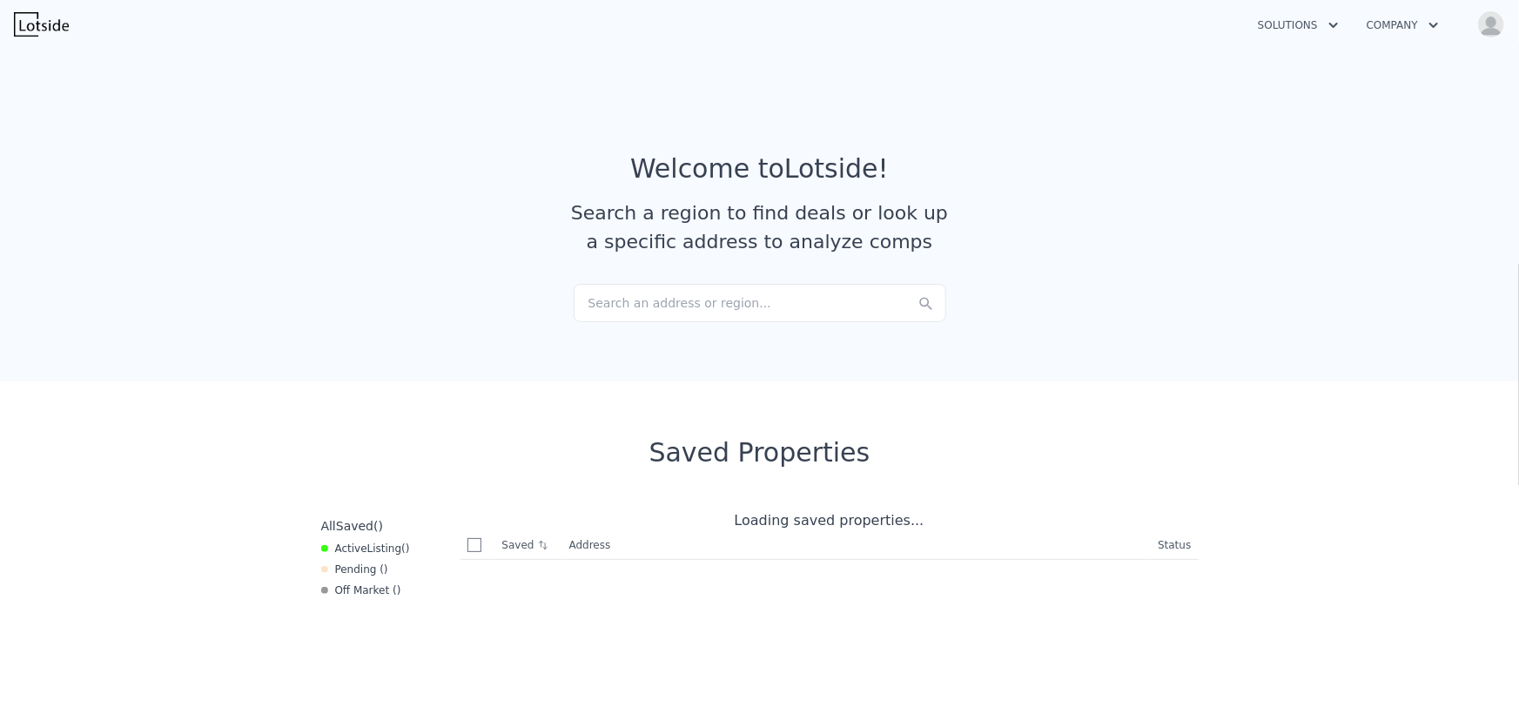
checkbox input "true"
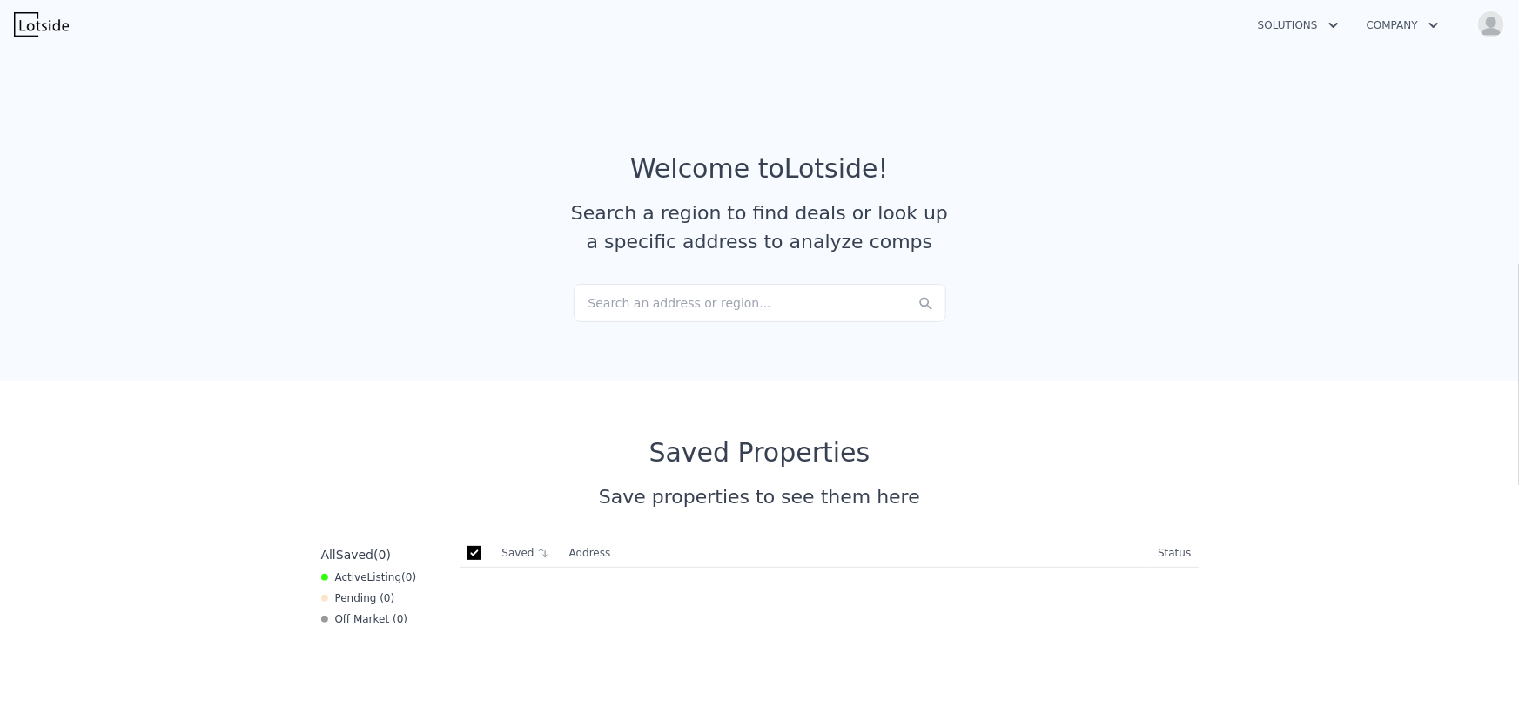
click at [626, 344] on section "Welcome to Lotside ! Search a region to find deals or look up a specific addres…" at bounding box center [759, 212] width 1519 height 340
click at [654, 309] on div "Search an address or region..." at bounding box center [760, 303] width 373 height 38
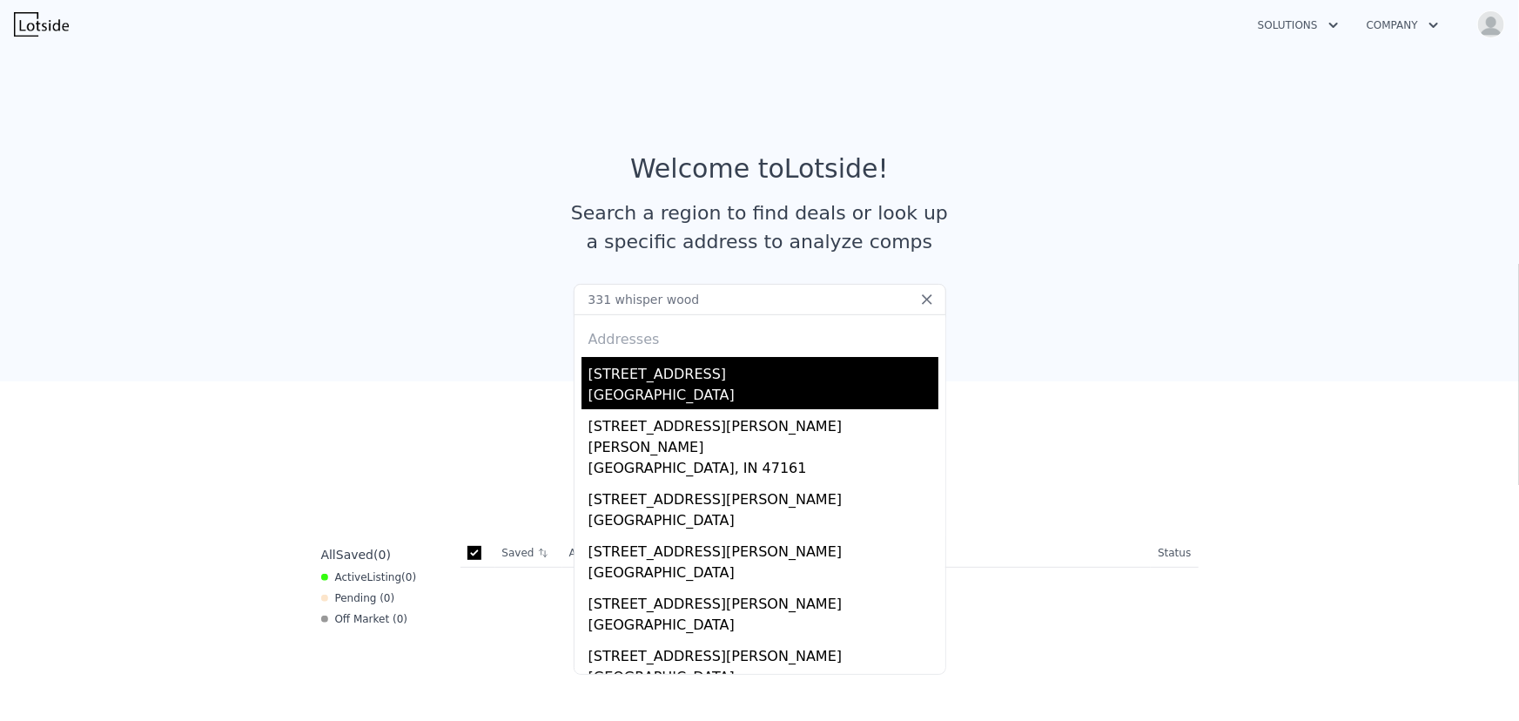
type input "331 whisper wood"
click at [639, 381] on div "[STREET_ADDRESS]" at bounding box center [764, 371] width 350 height 28
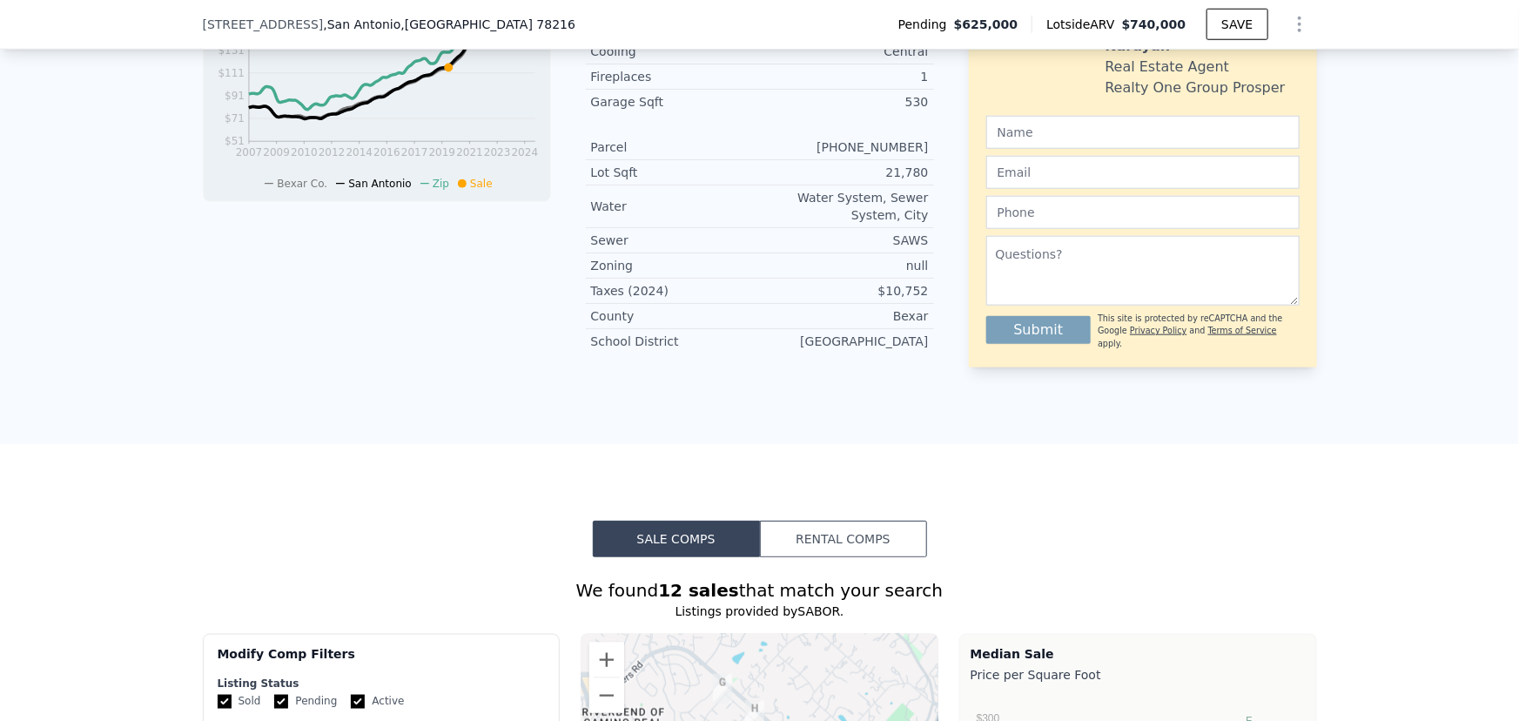
scroll to position [720, 0]
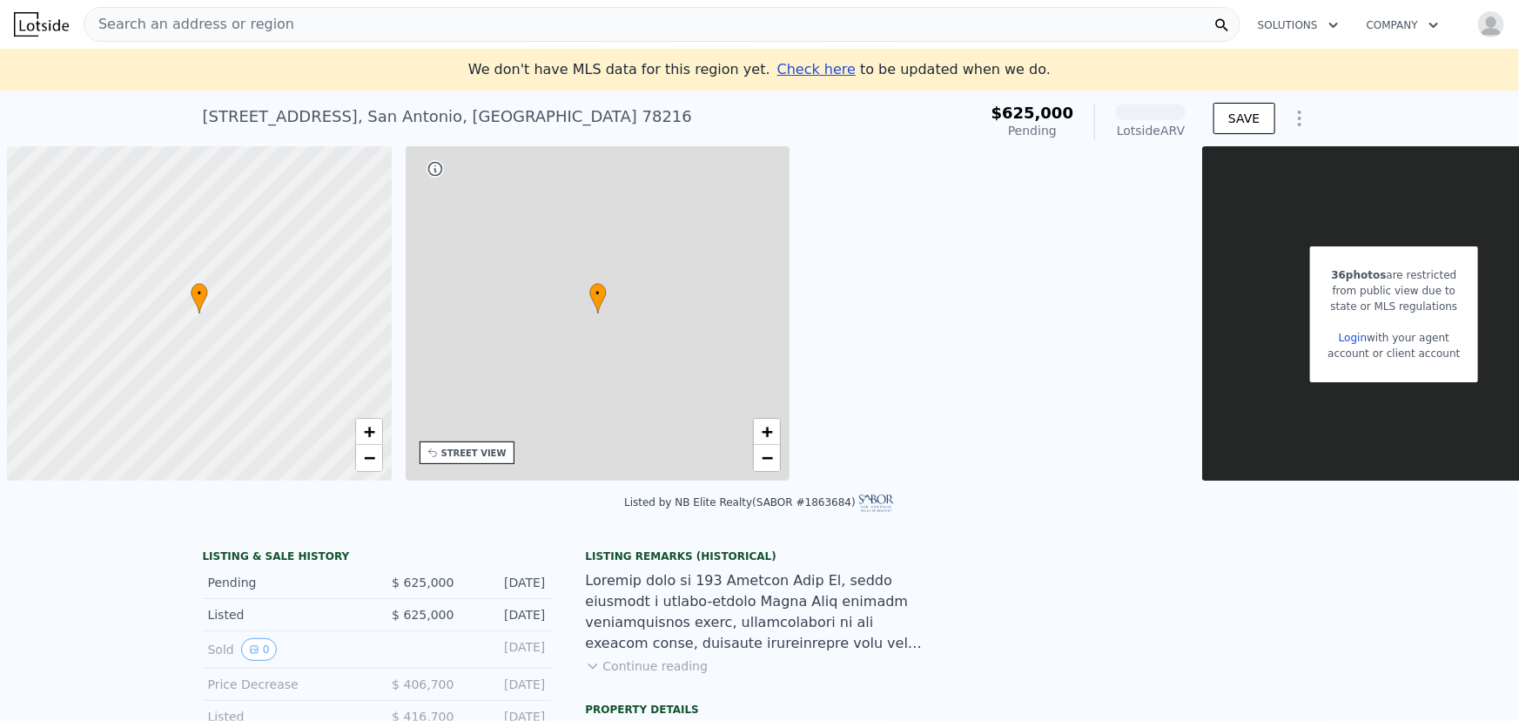
scroll to position [0, 7]
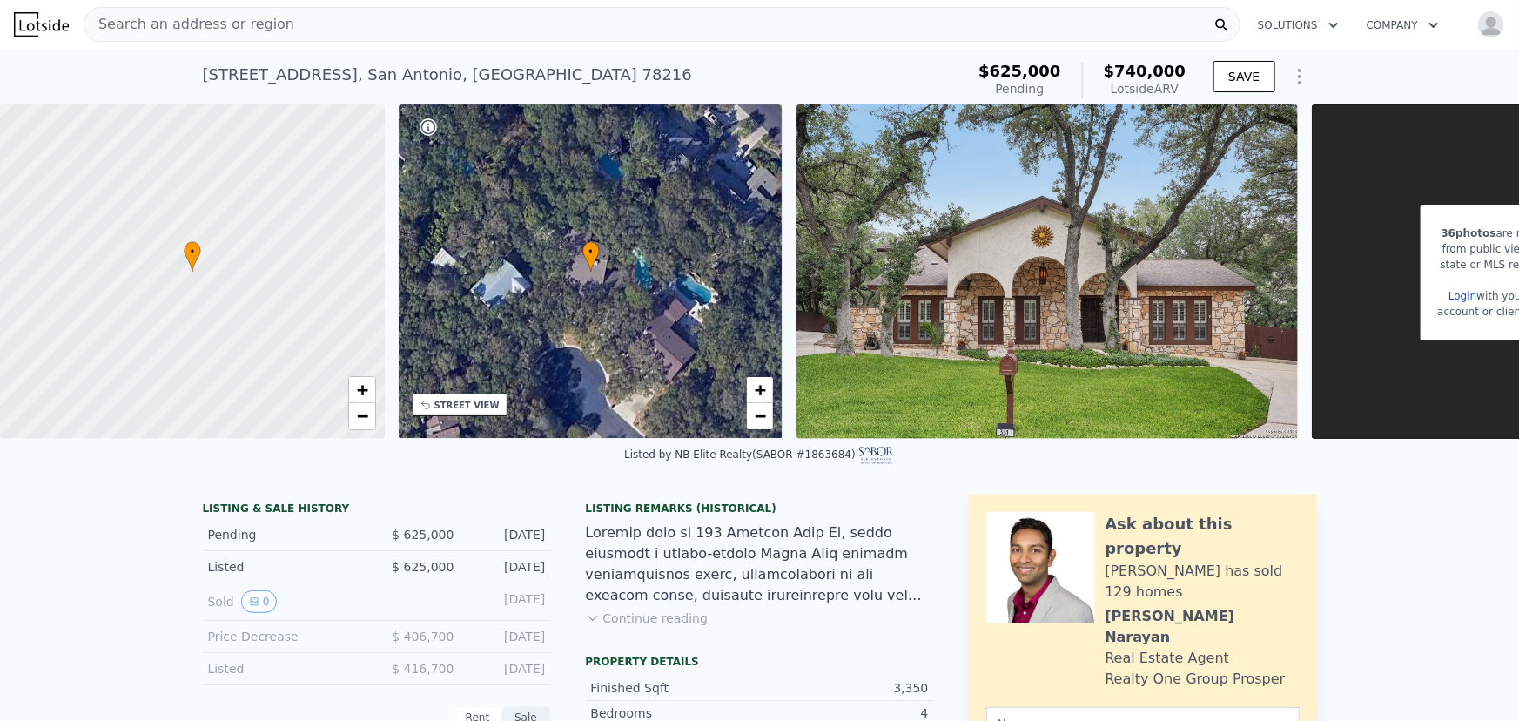
drag, startPoint x: 586, startPoint y: 485, endPoint x: 637, endPoint y: 489, distance: 50.7
click at [637, 481] on div "Listed by NB Elite Realty (SABOR #1863684)" at bounding box center [759, 460] width 1519 height 42
click at [1108, 349] on img at bounding box center [1048, 271] width 502 height 334
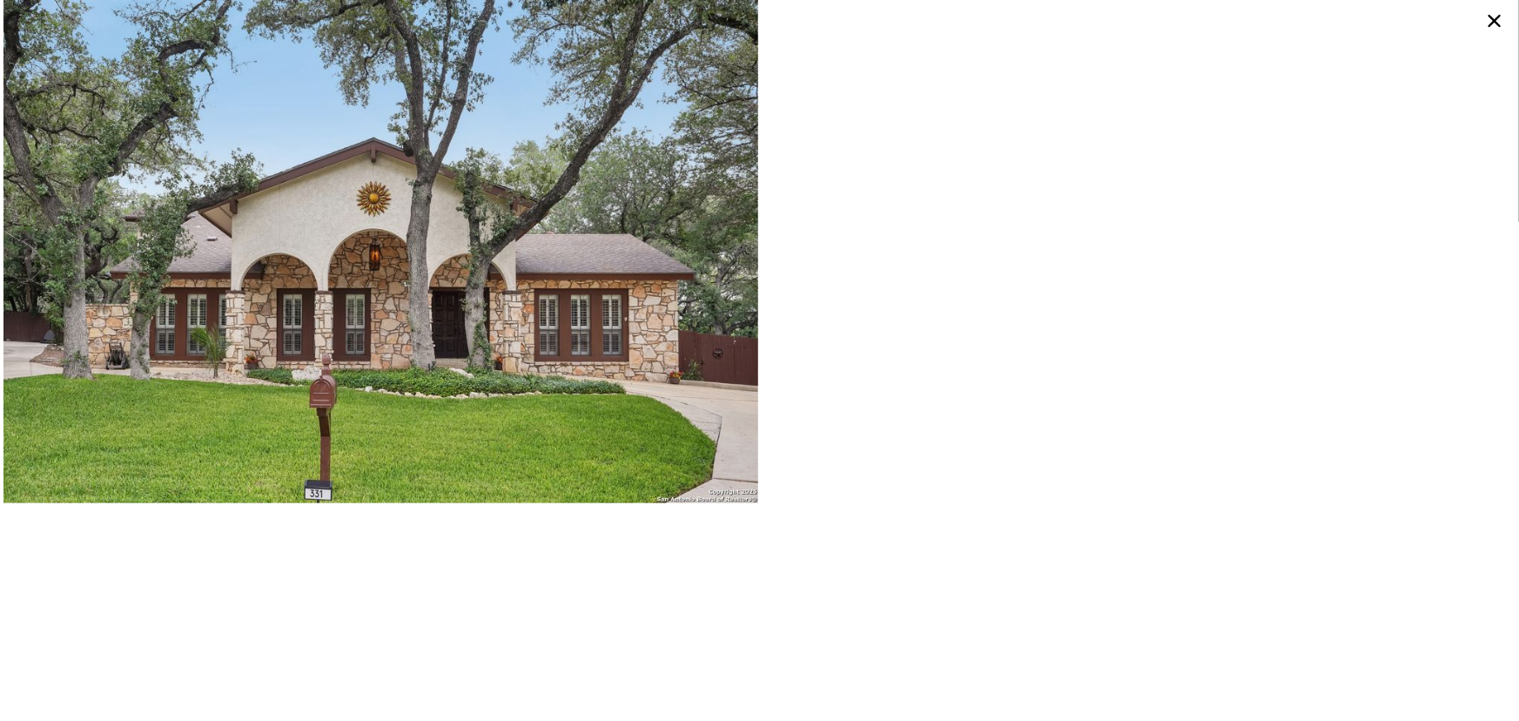
click at [1483, 28] on icon at bounding box center [1495, 21] width 28 height 28
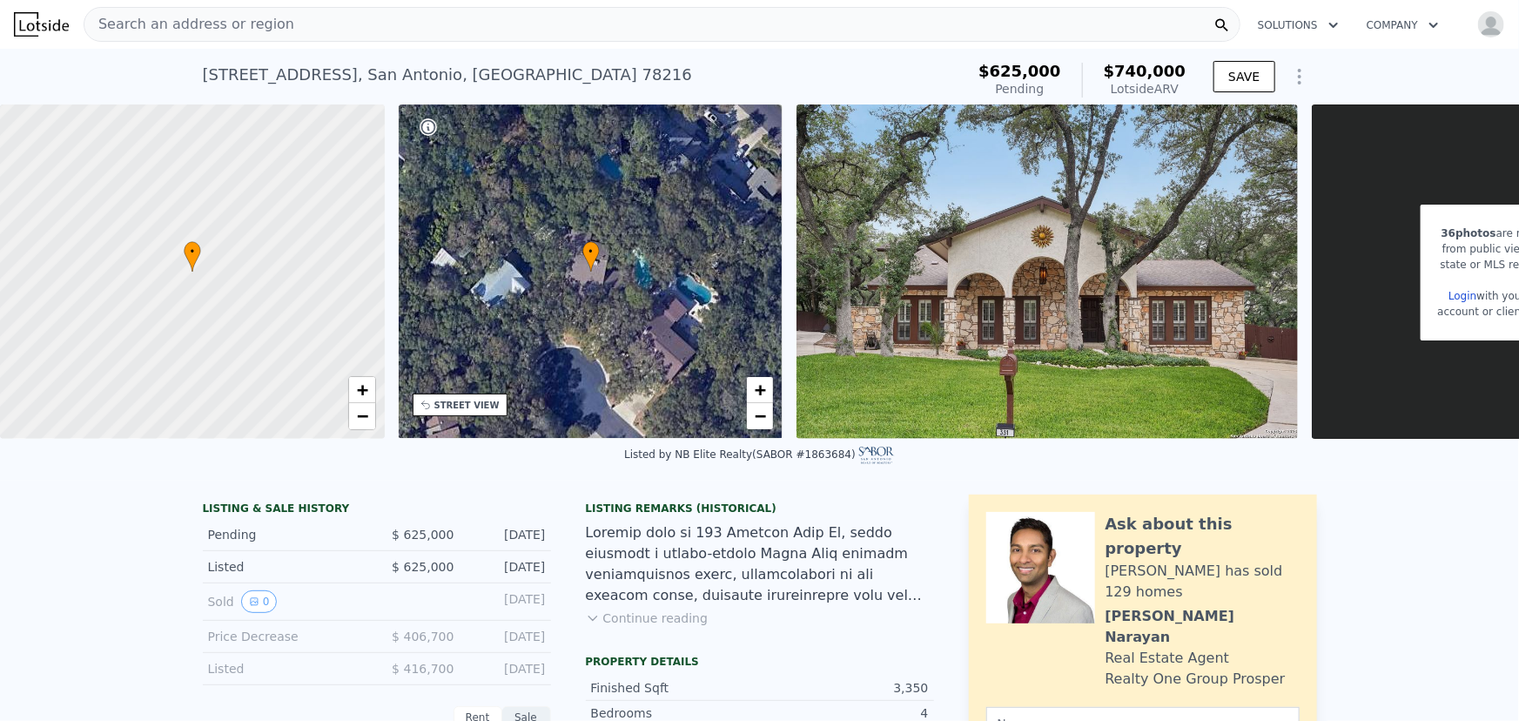
click at [1465, 208] on div "36 photos are restricted from public view due to state or MLS regulations Login…" at bounding box center [1504, 273] width 167 height 136
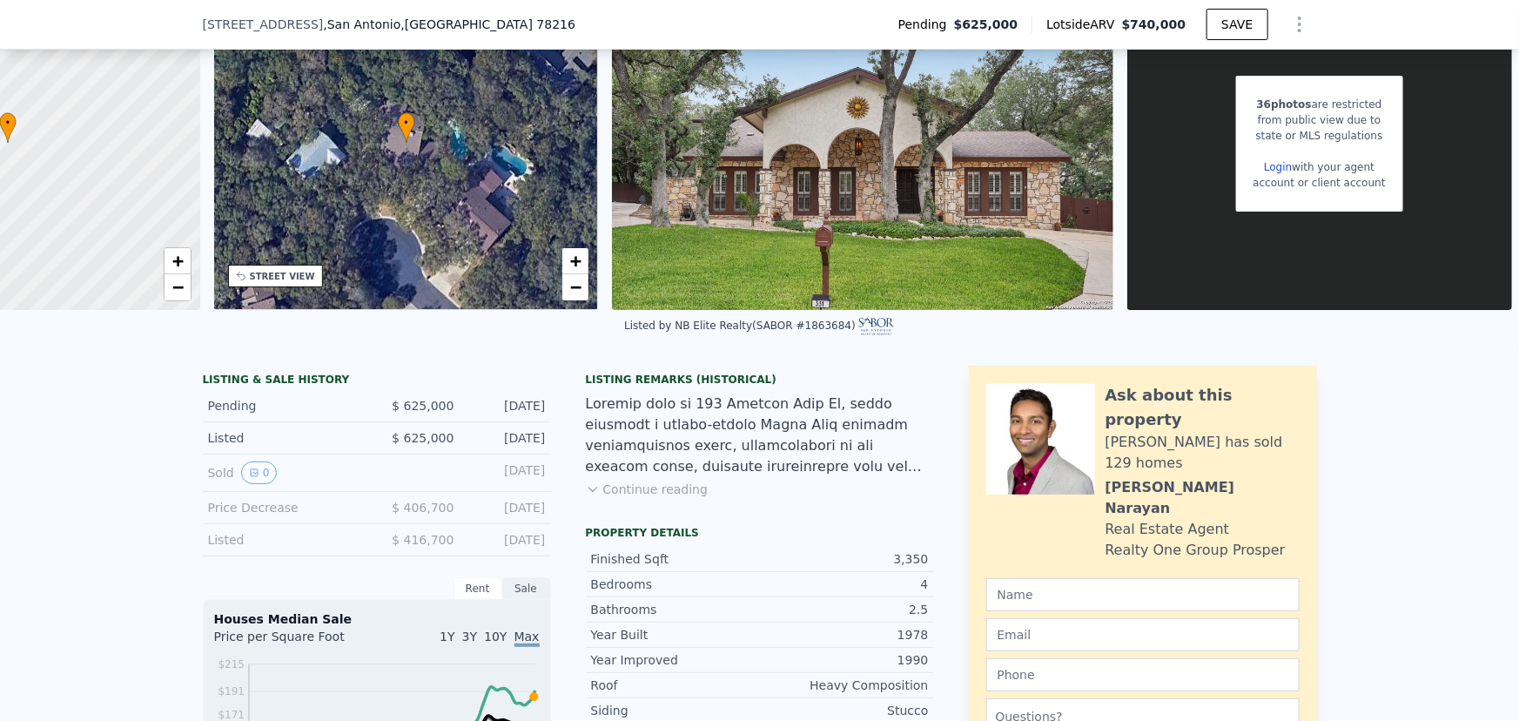
scroll to position [310, 0]
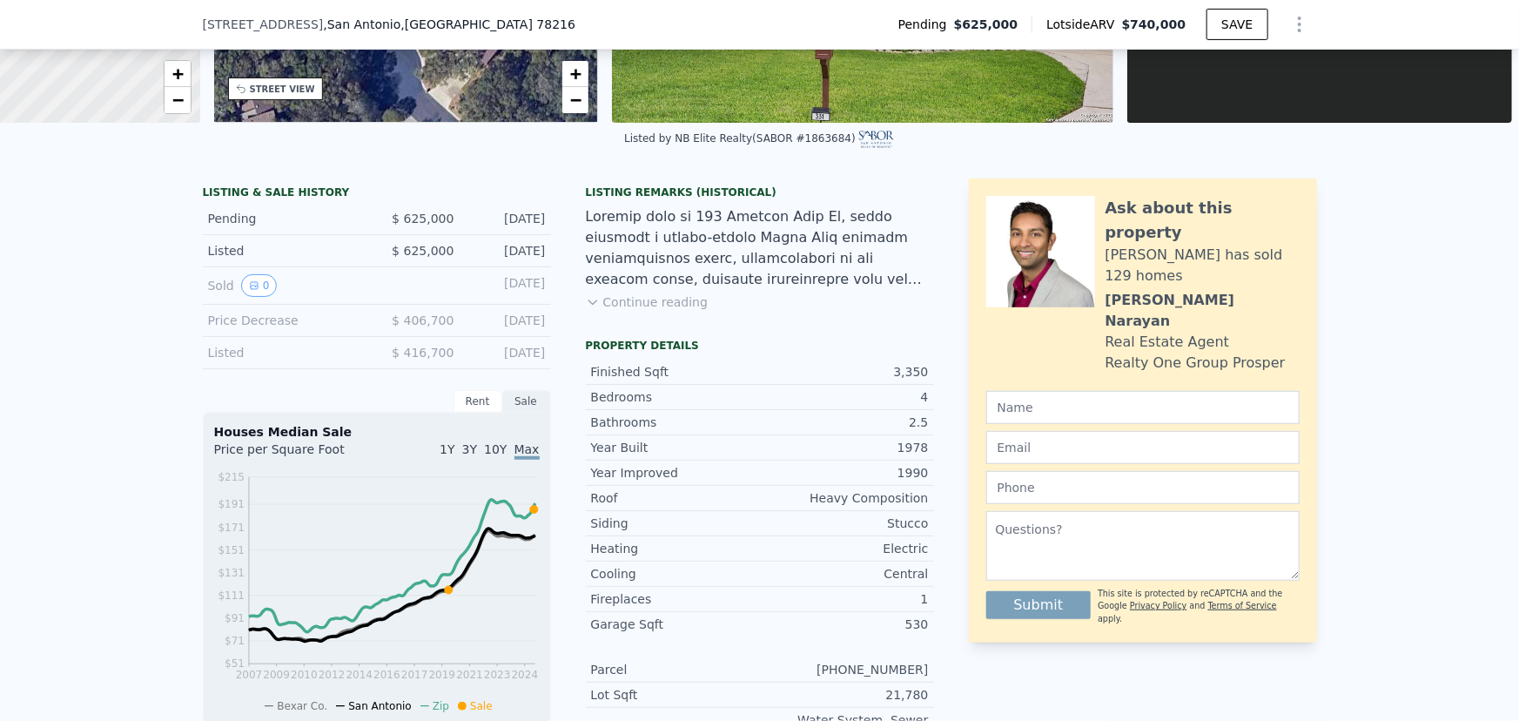
click at [646, 311] on button "Continue reading" at bounding box center [647, 301] width 123 height 17
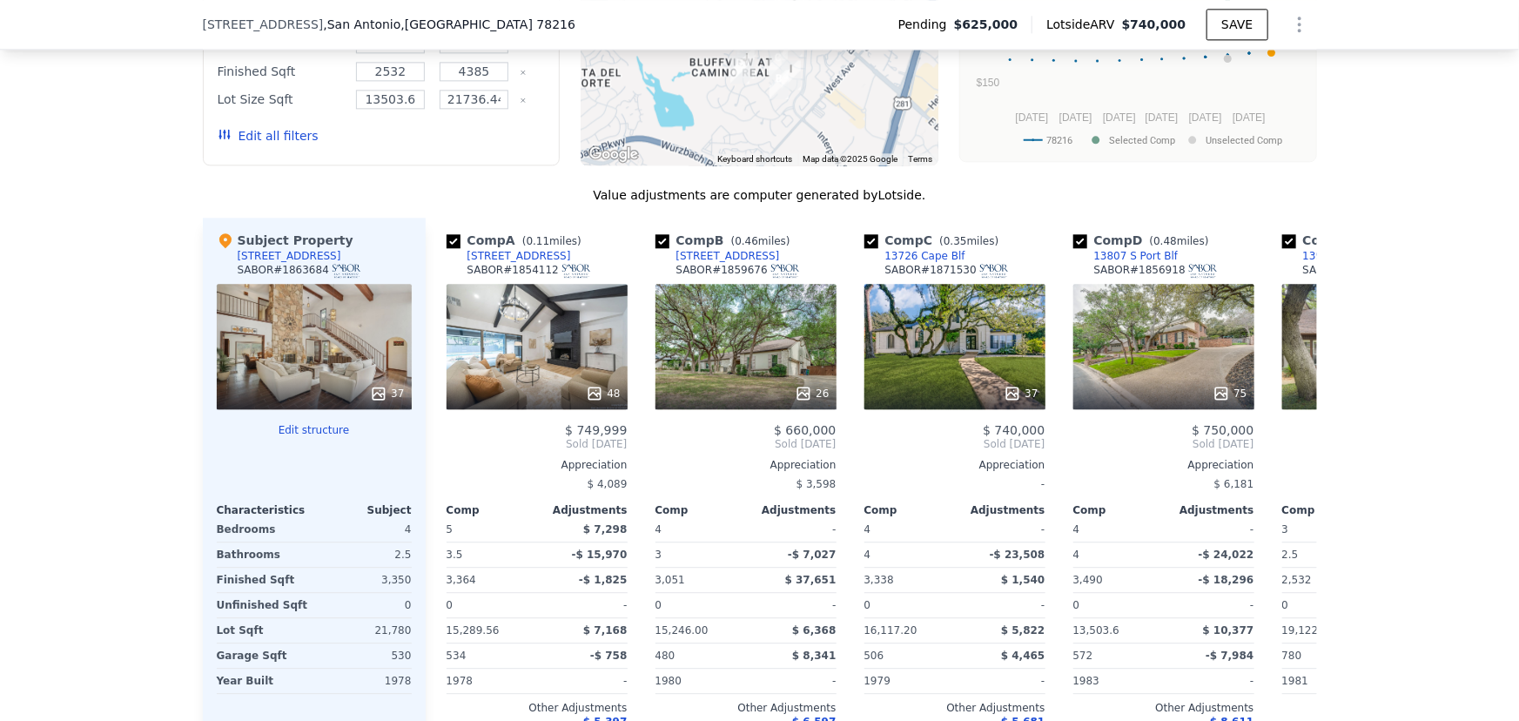
scroll to position [2051, 0]
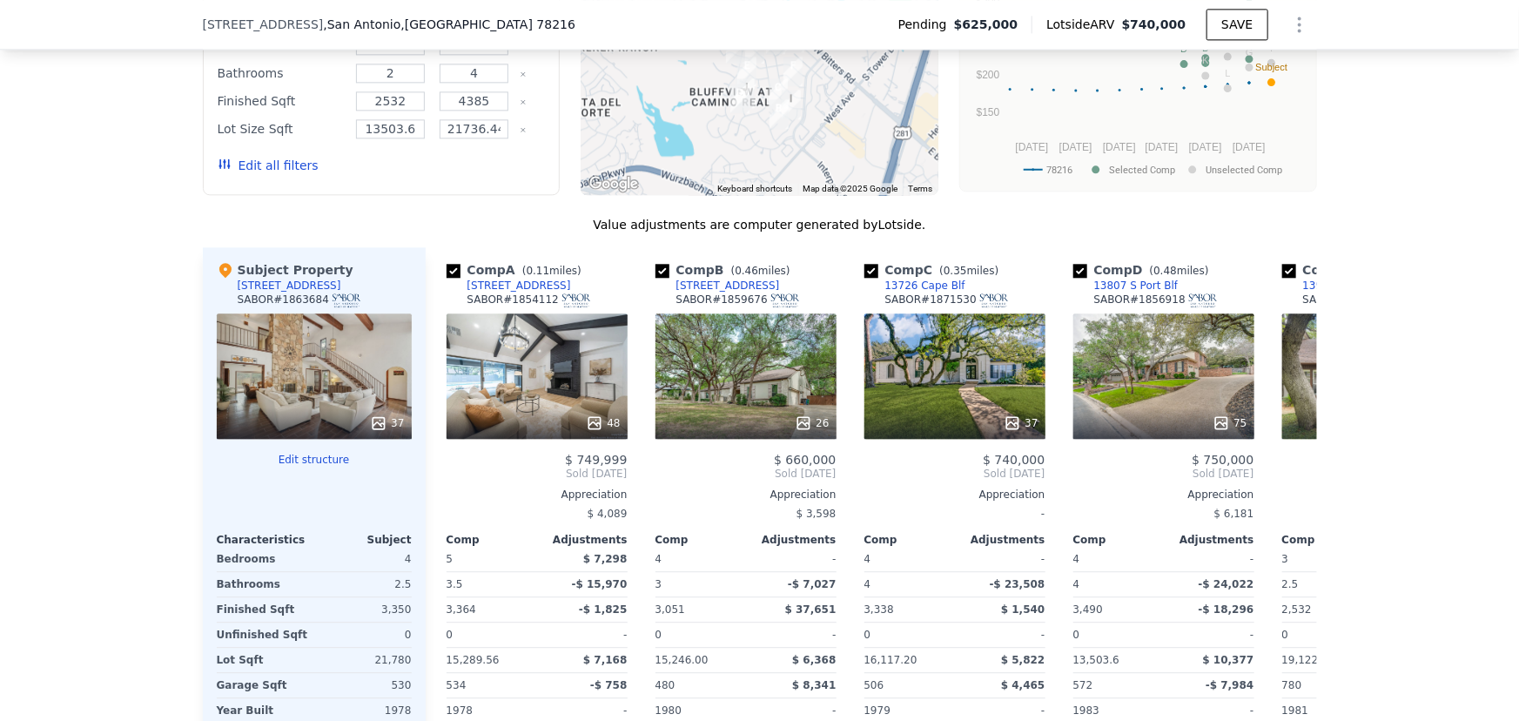
click at [290, 313] on div "37" at bounding box center [314, 375] width 195 height 125
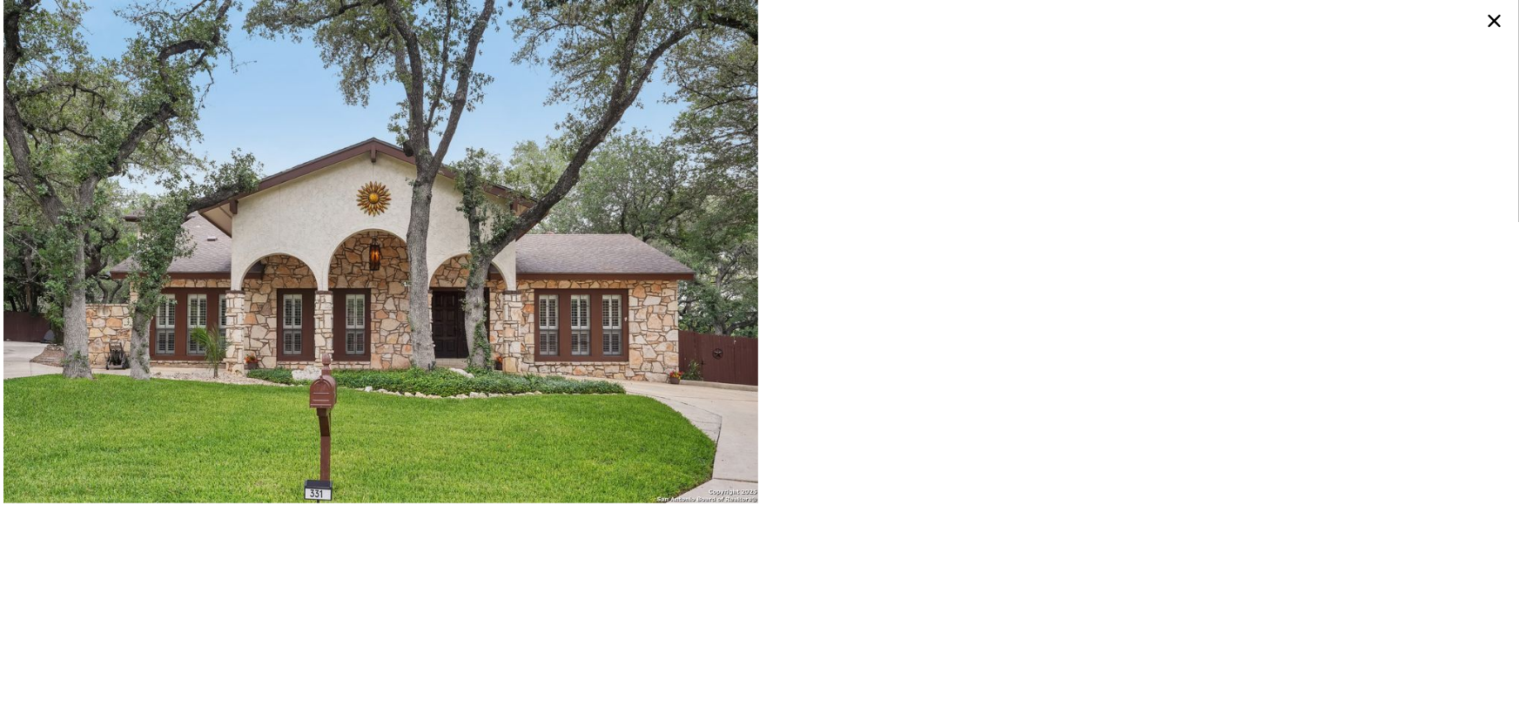
click at [1485, 19] on icon at bounding box center [1495, 21] width 28 height 28
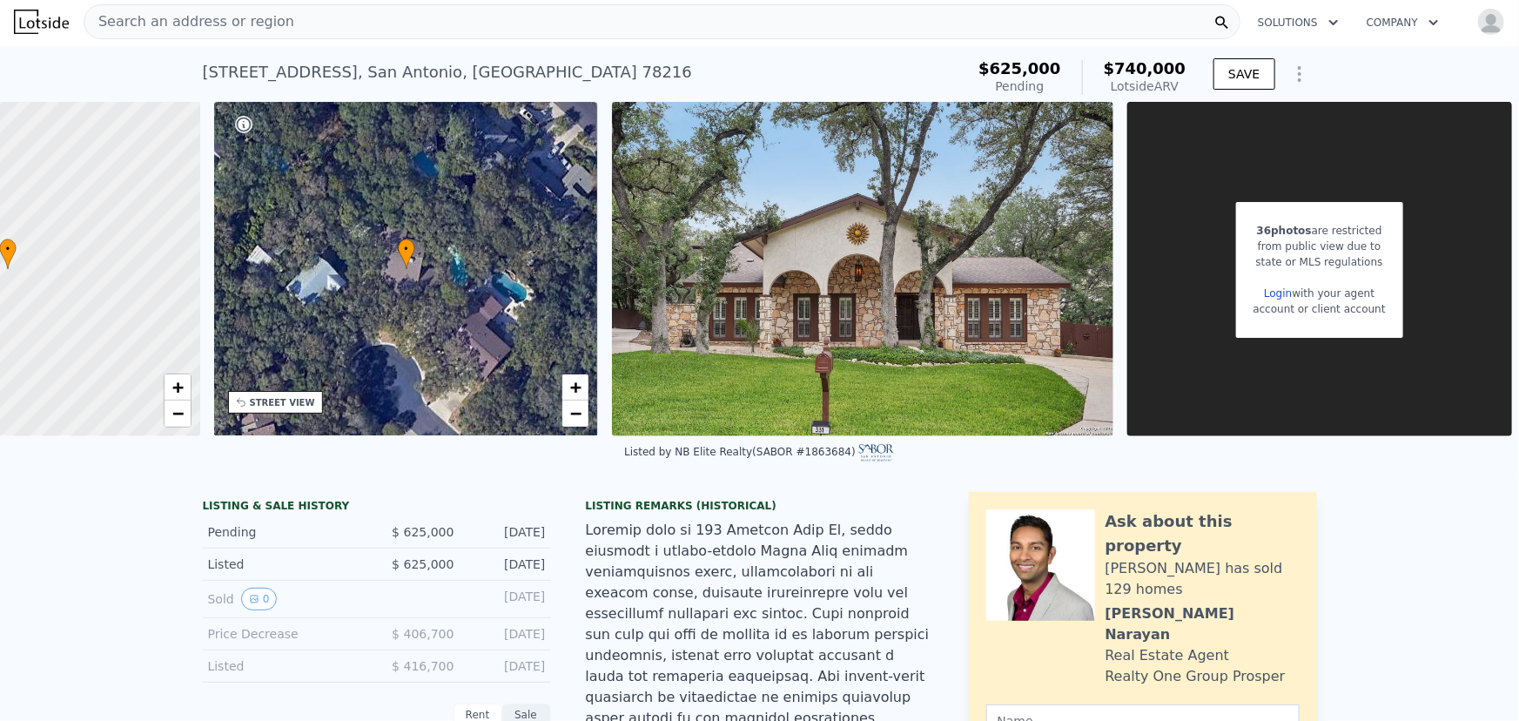
scroll to position [0, 0]
